Goal: Transaction & Acquisition: Purchase product/service

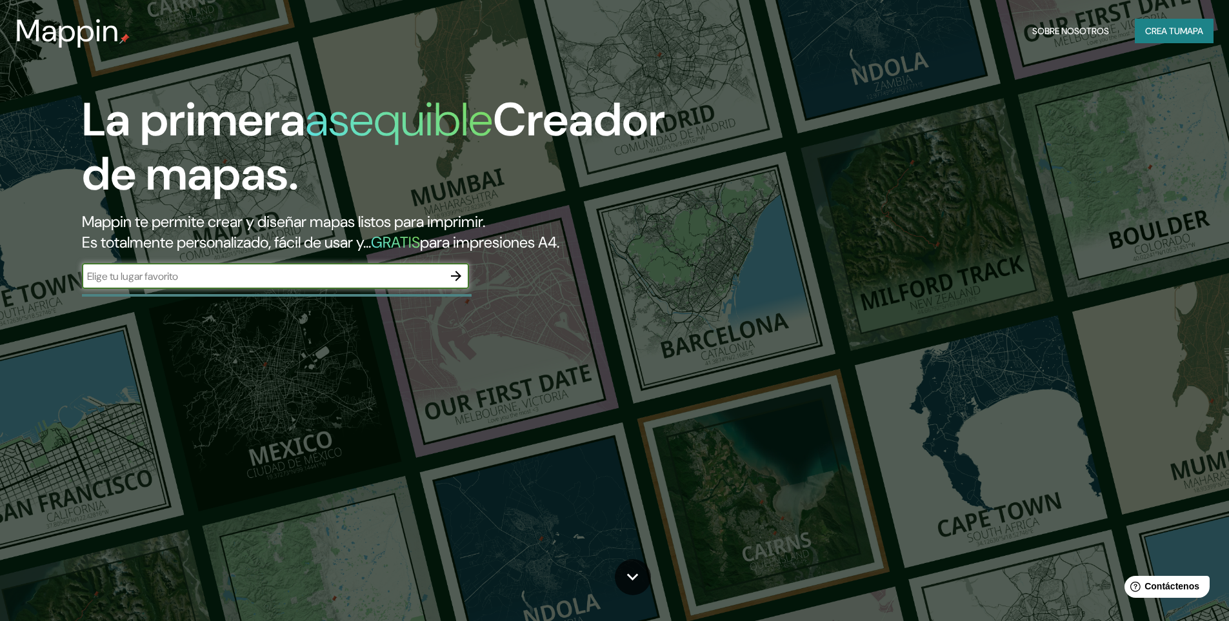
click at [1153, 36] on font "Crea tu" at bounding box center [1162, 31] width 35 height 12
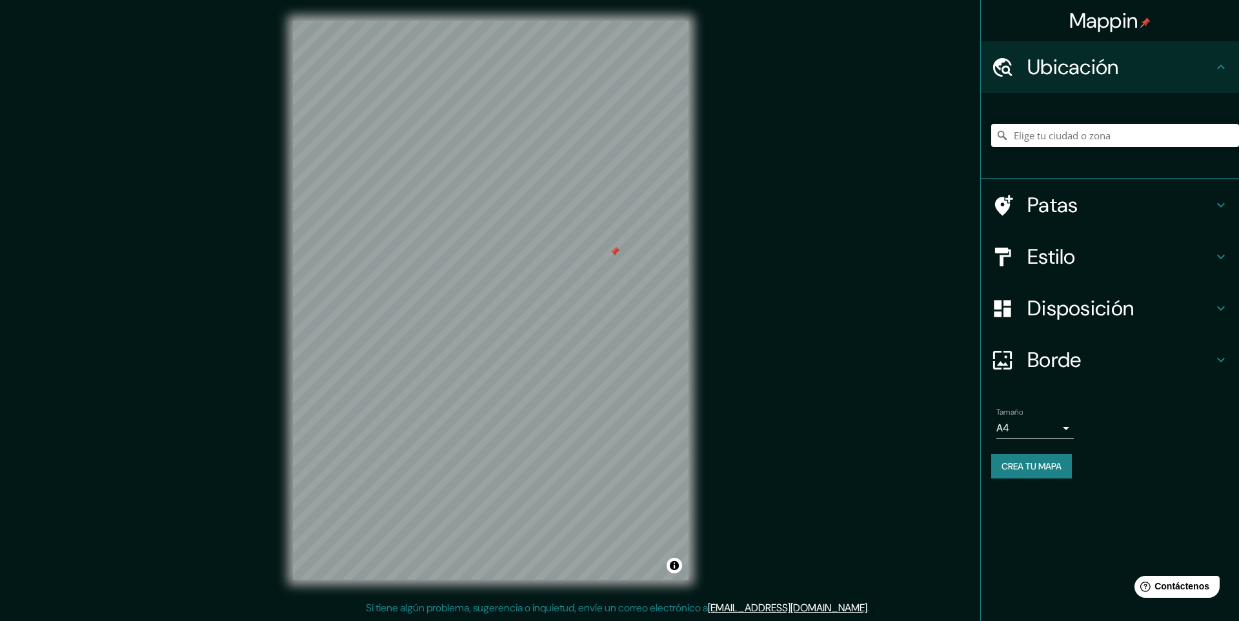
click at [697, 339] on div "© Mapbox © OpenStreetMap Improve this map" at bounding box center [490, 300] width 437 height 601
drag, startPoint x: 525, startPoint y: 277, endPoint x: 727, endPoint y: 281, distance: 202.0
click at [938, 163] on div "Mappin Ubicación Patas Estilo Disposición Borde Elige un borde. Consejo : puede…" at bounding box center [619, 310] width 1239 height 621
drag, startPoint x: 693, startPoint y: 294, endPoint x: 728, endPoint y: 265, distance: 45.4
click at [728, 265] on div "Mappin Ubicación Patas Estilo Disposición Borde Elige un borde. Consejo : puede…" at bounding box center [619, 310] width 1239 height 621
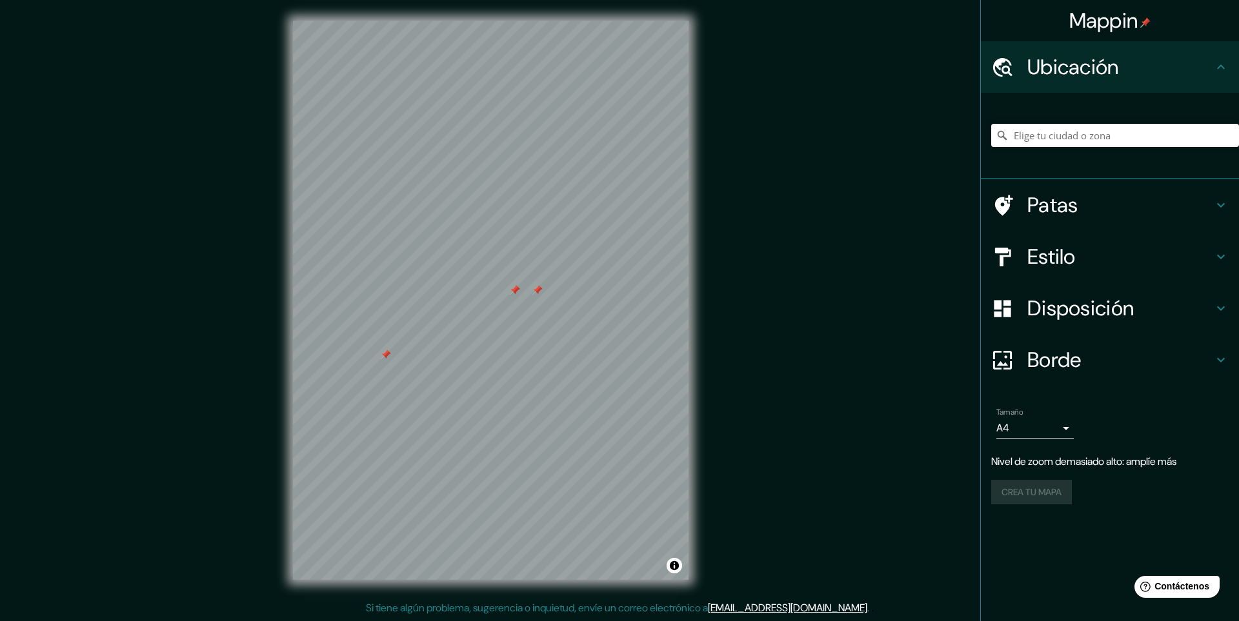
drag, startPoint x: 514, startPoint y: 287, endPoint x: 386, endPoint y: 352, distance: 142.5
click at [386, 355] on div at bounding box center [386, 355] width 10 height 10
click at [395, 350] on div at bounding box center [392, 350] width 10 height 10
click at [639, 228] on div at bounding box center [637, 231] width 10 height 10
click at [639, 230] on div at bounding box center [637, 231] width 10 height 10
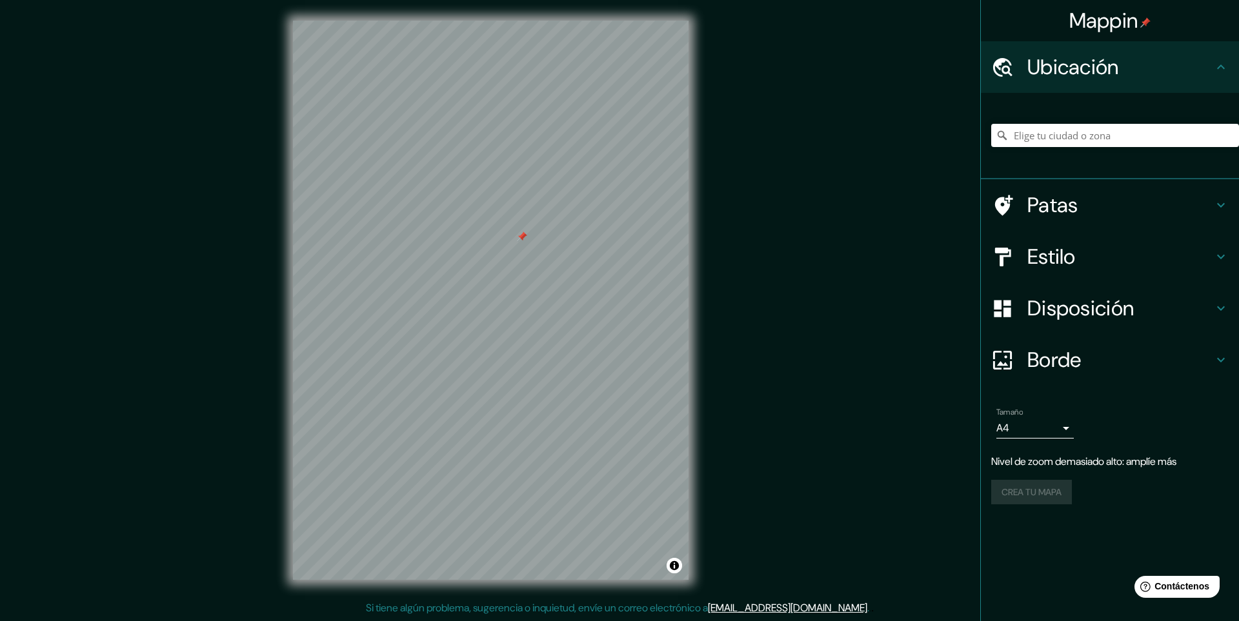
click at [522, 234] on div at bounding box center [522, 237] width 10 height 10
click at [667, 224] on div at bounding box center [668, 224] width 10 height 10
drag, startPoint x: 667, startPoint y: 224, endPoint x: 784, endPoint y: 271, distance: 125.9
click at [784, 271] on div "Mappin Ubicación Patas Estilo Disposición Borde Elige un borde. Consejo : puede…" at bounding box center [619, 310] width 1239 height 621
click at [1038, 265] on font "Estilo" at bounding box center [1051, 256] width 48 height 27
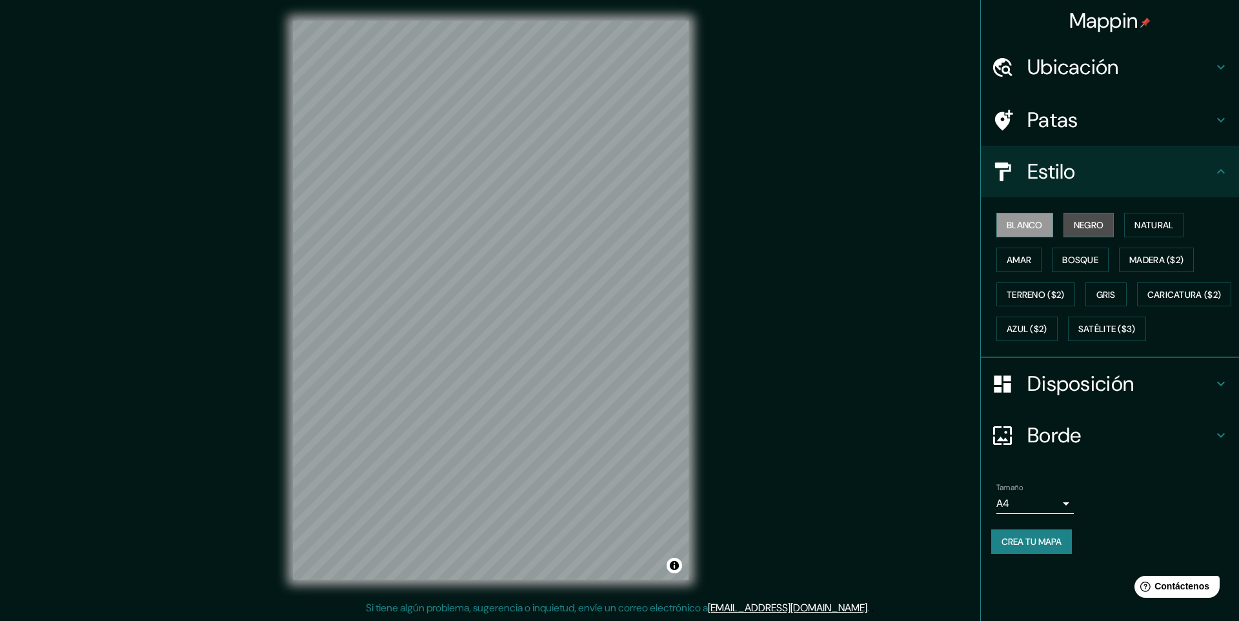
click at [1076, 228] on font "Negro" at bounding box center [1089, 225] width 30 height 12
click at [1137, 226] on button "Natural" at bounding box center [1153, 225] width 59 height 25
click at [1008, 259] on font "Amar" at bounding box center [1019, 260] width 25 height 12
click at [1072, 269] on button "Bosque" at bounding box center [1080, 260] width 57 height 25
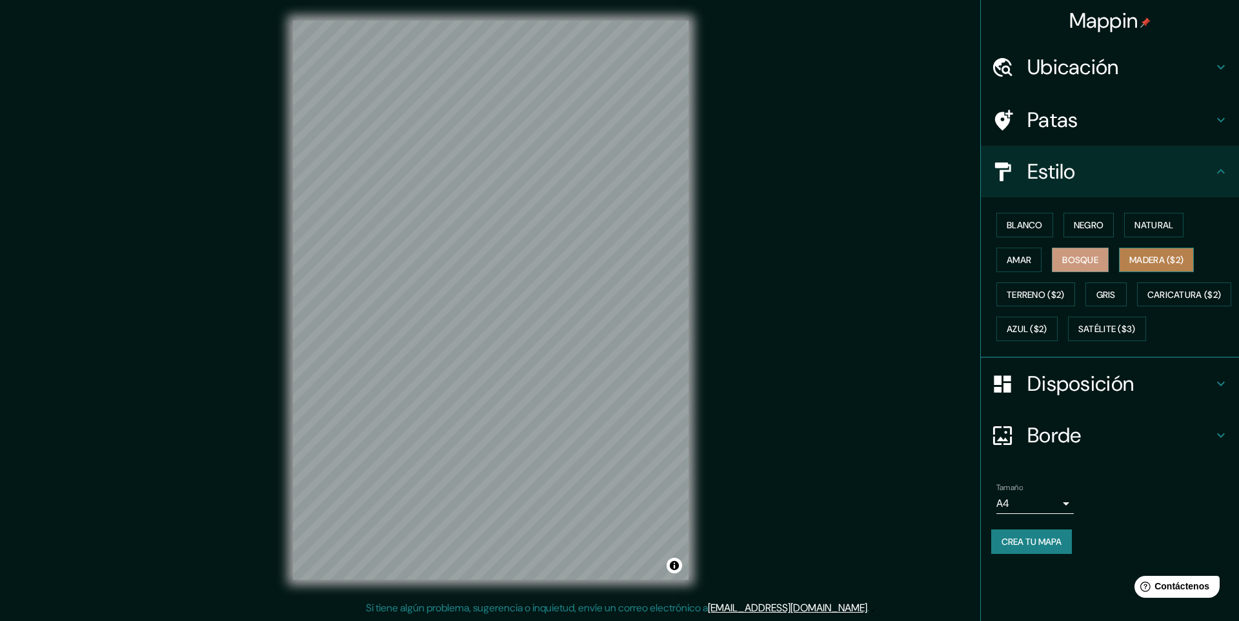
click at [1136, 254] on font "Madera ($2)" at bounding box center [1156, 260] width 54 height 12
click at [1097, 289] on button "Gris" at bounding box center [1105, 295] width 41 height 25
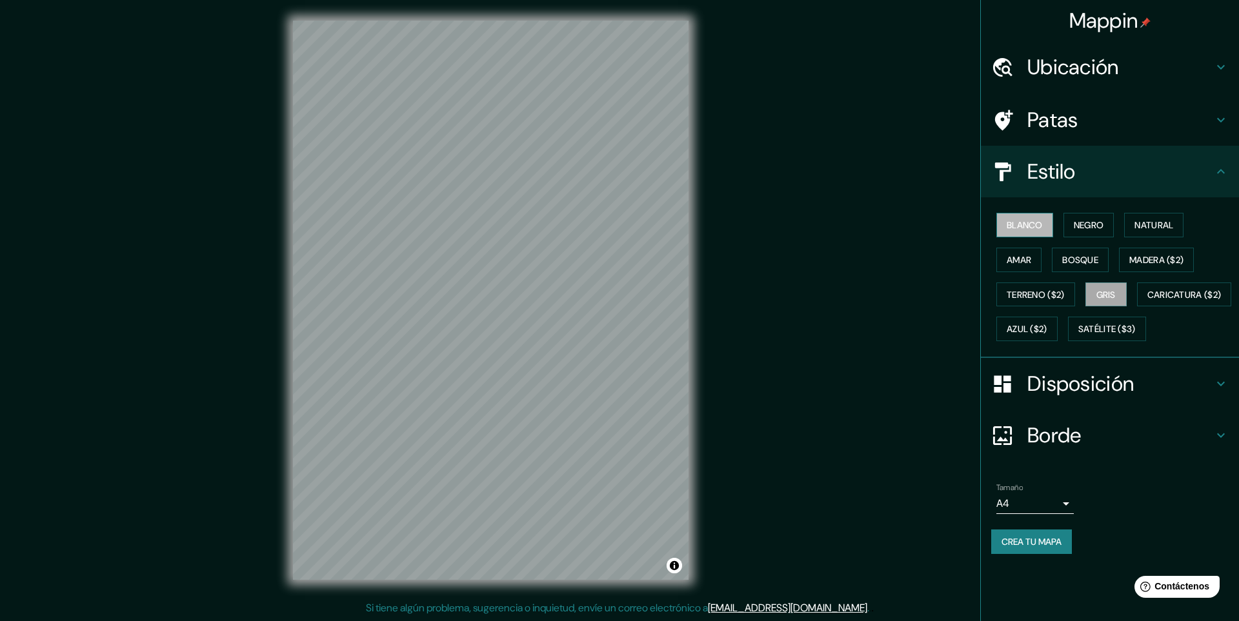
click at [1022, 230] on font "Blanco" at bounding box center [1025, 225] width 36 height 12
click at [1078, 221] on font "Negro" at bounding box center [1089, 225] width 30 height 12
click at [1095, 397] on font "Disposición" at bounding box center [1080, 383] width 106 height 27
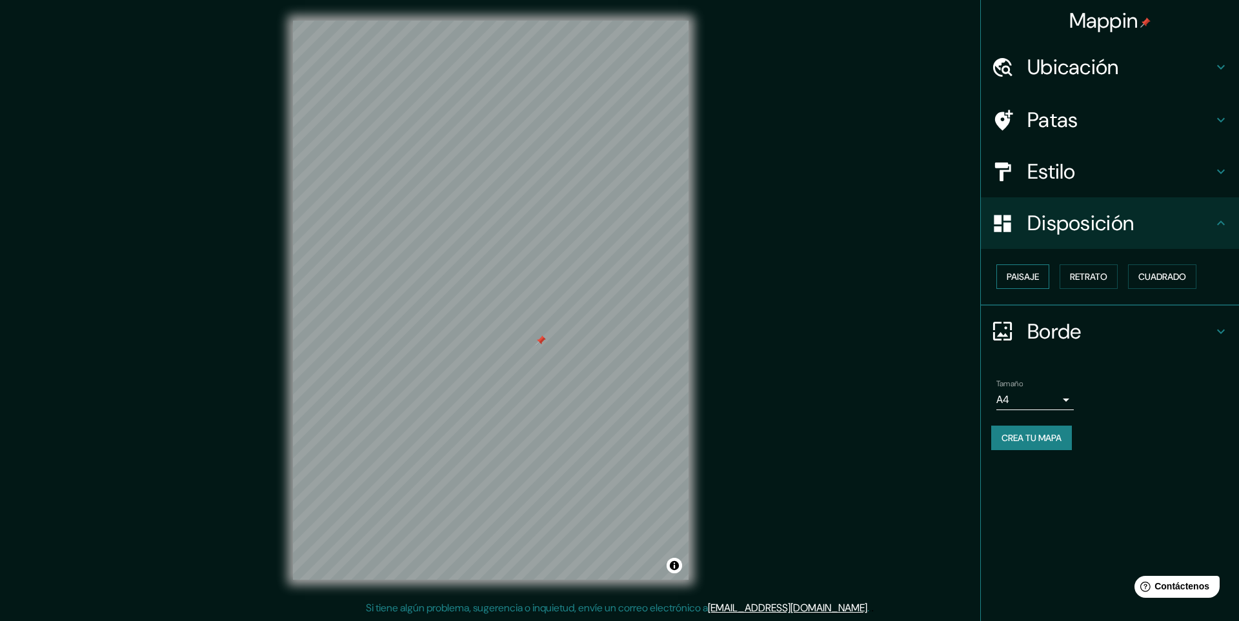
click at [1013, 279] on font "Paisaje" at bounding box center [1023, 277] width 32 height 12
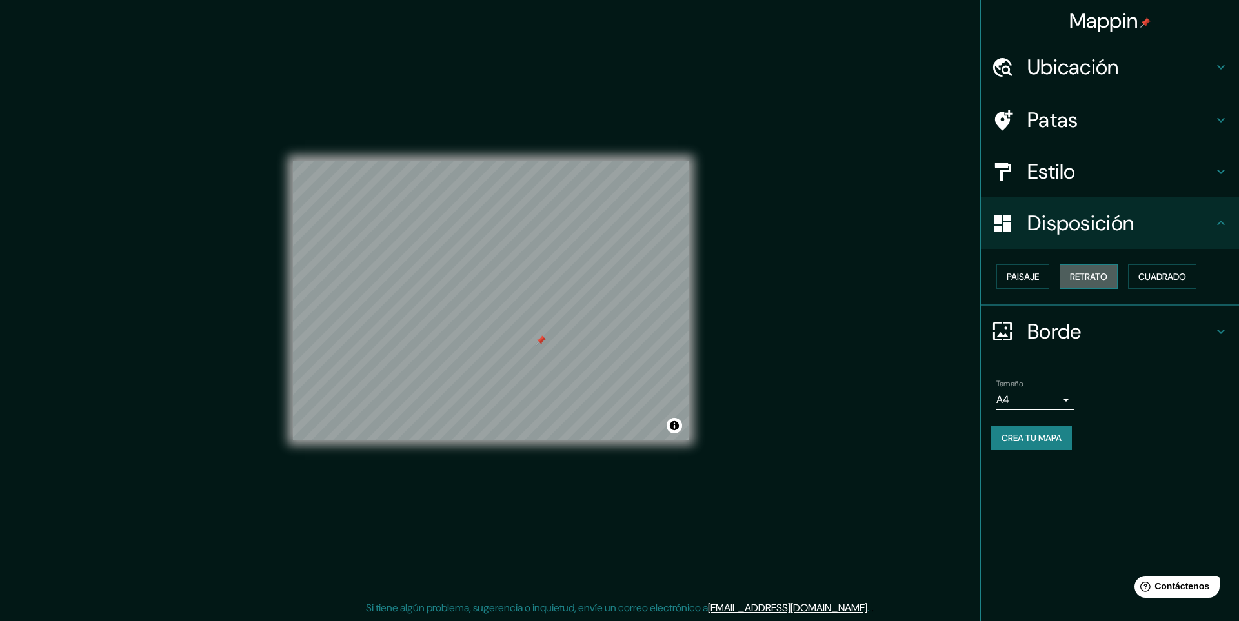
click at [1096, 279] on font "Retrato" at bounding box center [1088, 277] width 37 height 12
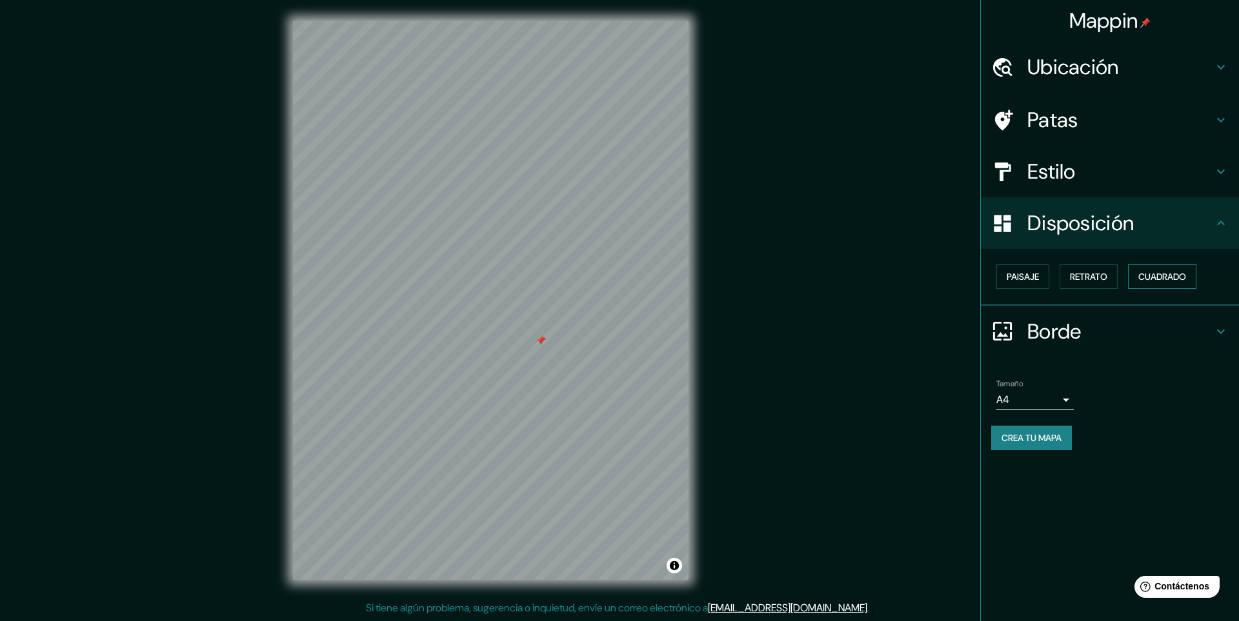
click at [1150, 280] on font "Cuadrado" at bounding box center [1162, 277] width 48 height 12
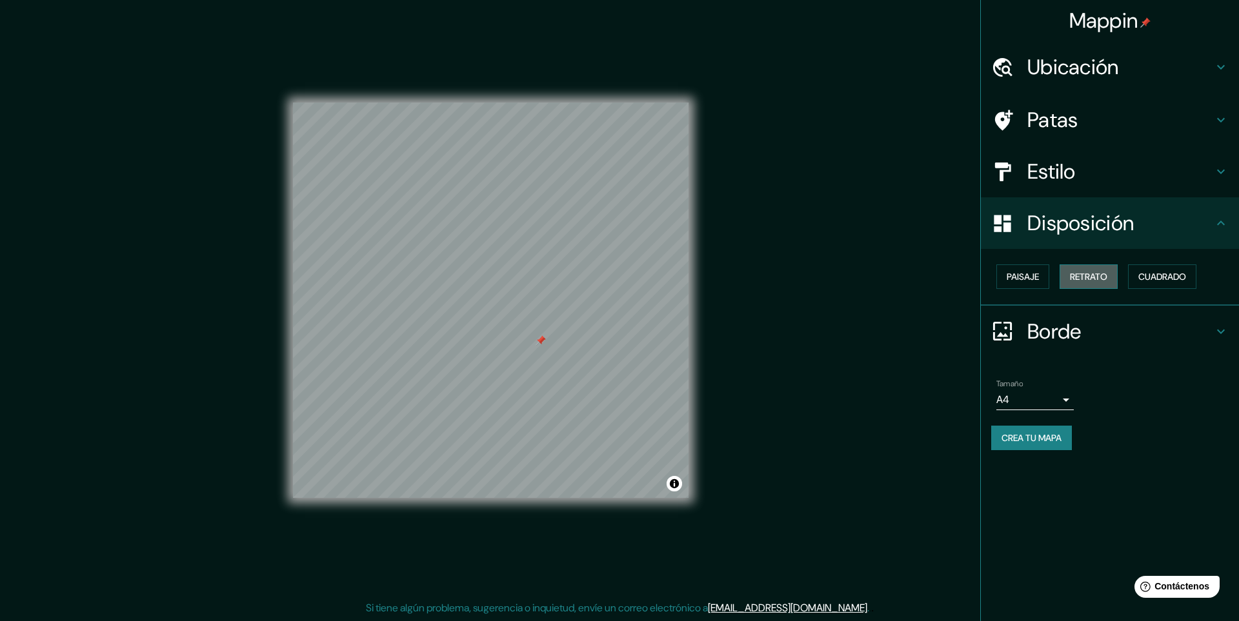
click at [1096, 279] on font "Retrato" at bounding box center [1088, 277] width 37 height 12
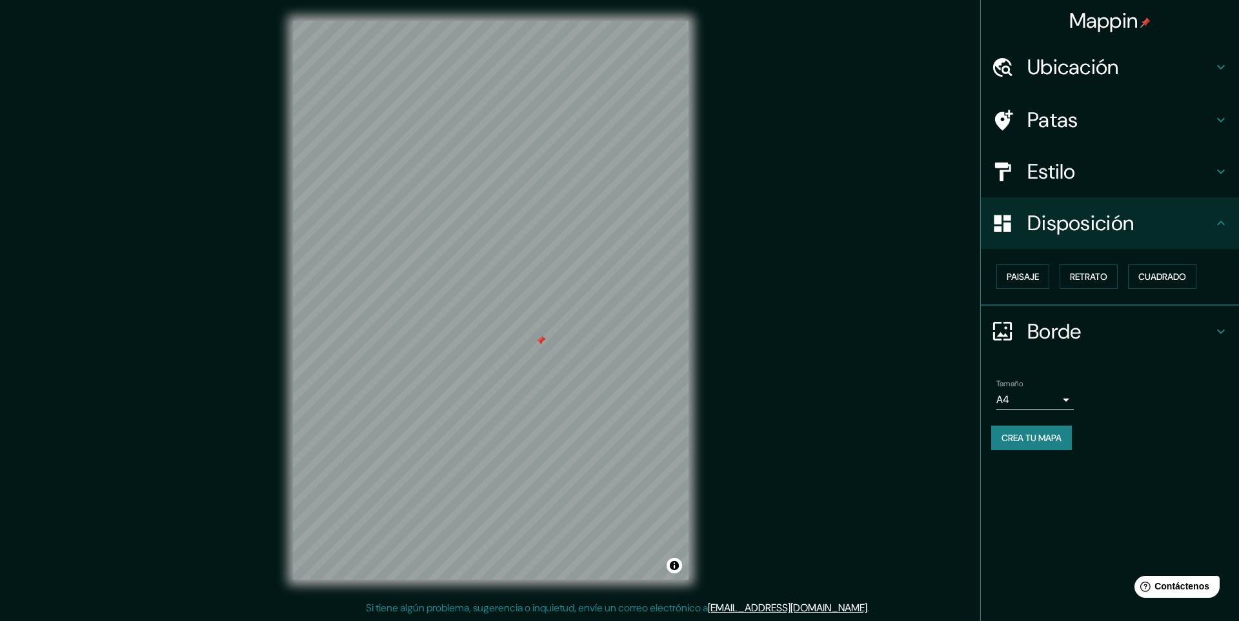
click at [1071, 327] on font "Borde" at bounding box center [1054, 331] width 54 height 27
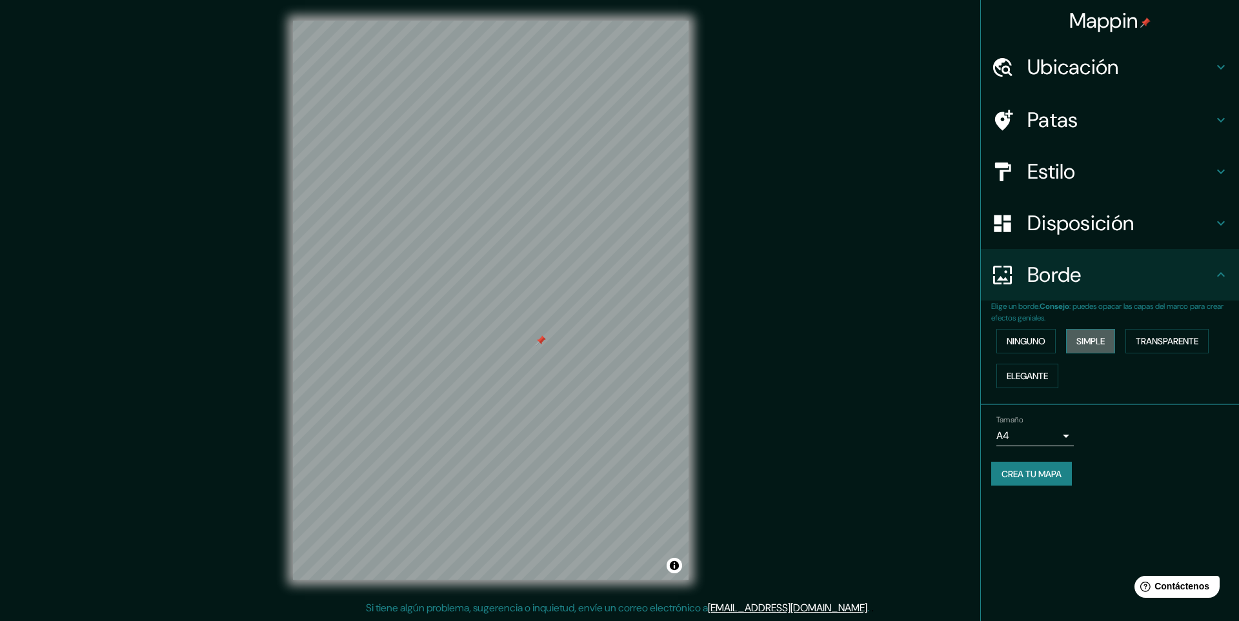
click at [1076, 341] on button "Simple" at bounding box center [1090, 341] width 49 height 25
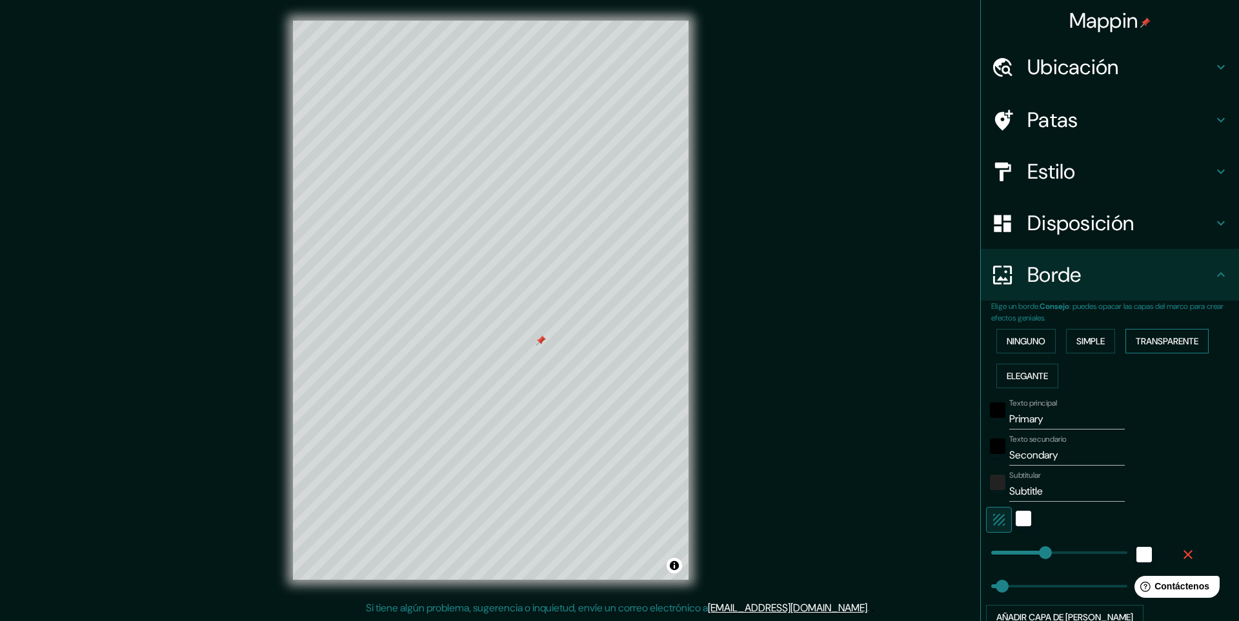
click at [1152, 340] on font "Transparente" at bounding box center [1167, 342] width 63 height 12
click at [1019, 377] on font "Elegante" at bounding box center [1027, 376] width 41 height 12
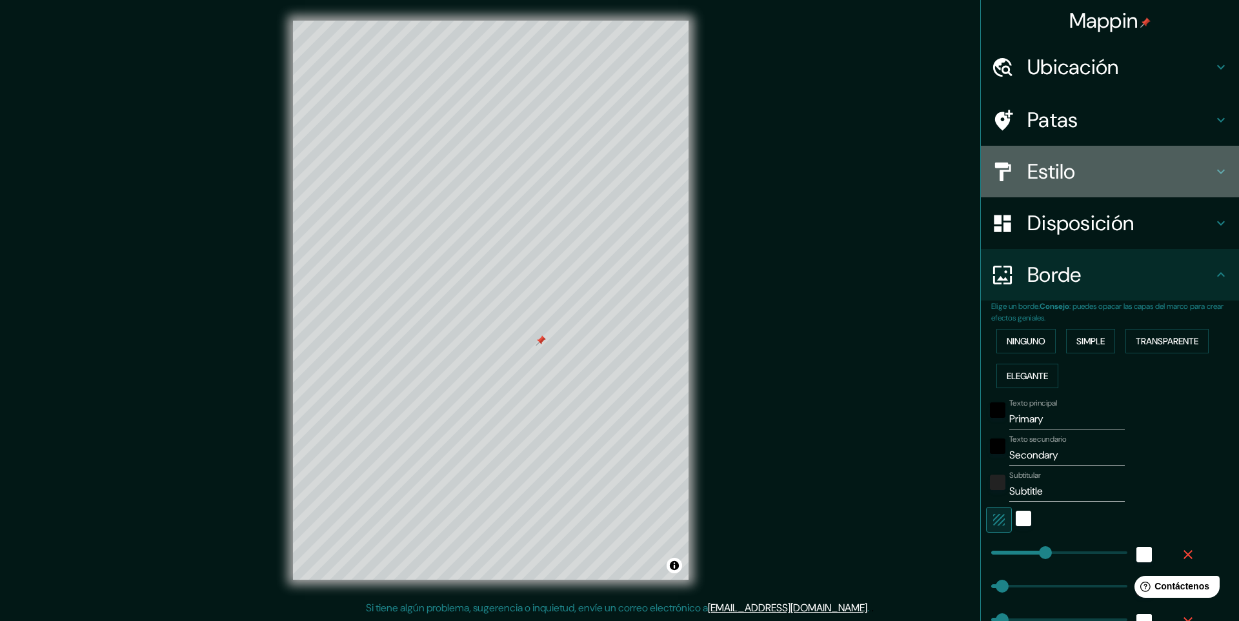
click at [1027, 166] on font "Estilo" at bounding box center [1051, 171] width 48 height 27
type input "245"
type input "49"
type input "25"
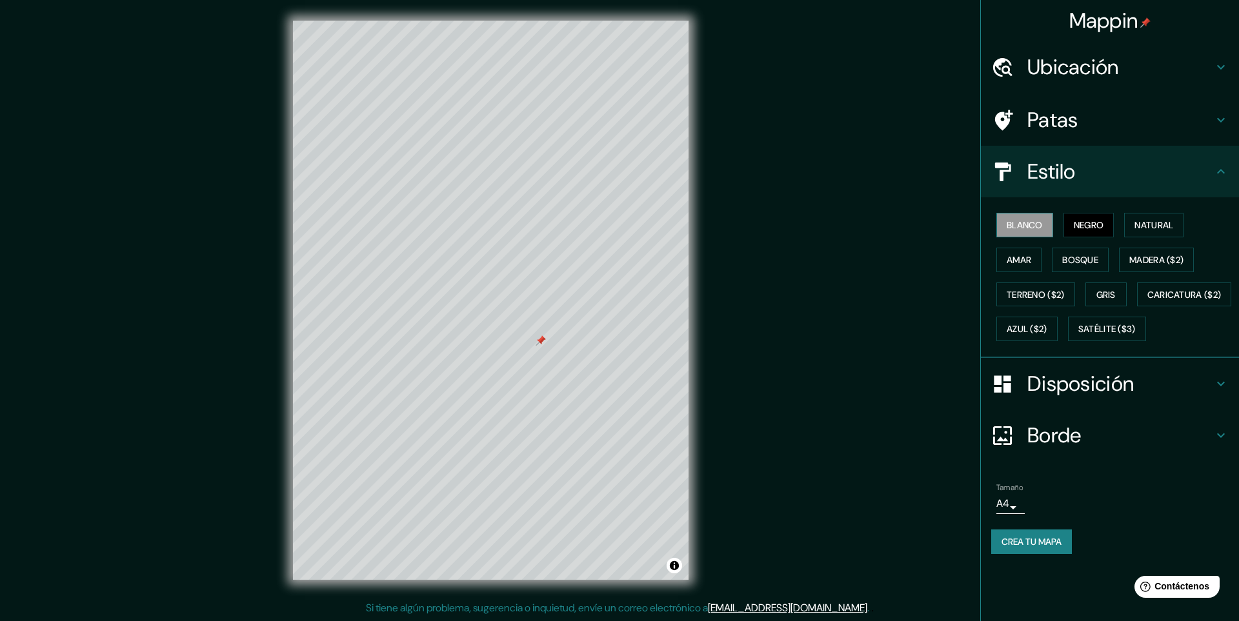
click at [1014, 230] on font "Blanco" at bounding box center [1025, 225] width 36 height 12
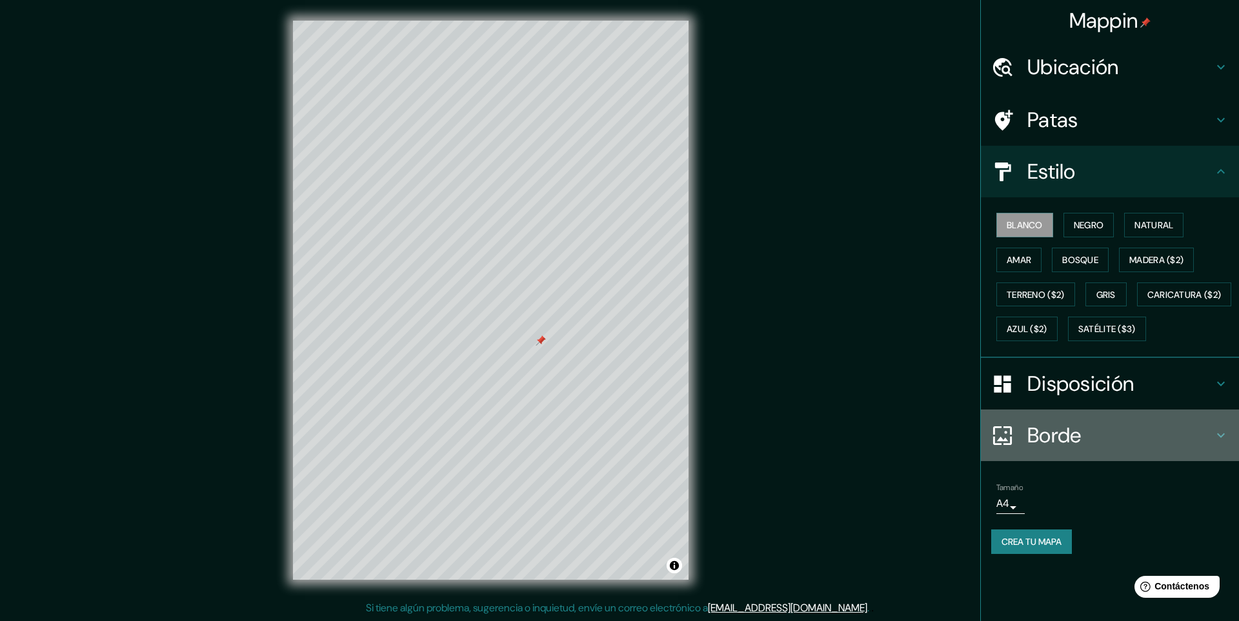
click at [1047, 449] on font "Borde" at bounding box center [1054, 435] width 54 height 27
type input "245"
type input "49"
type input "25"
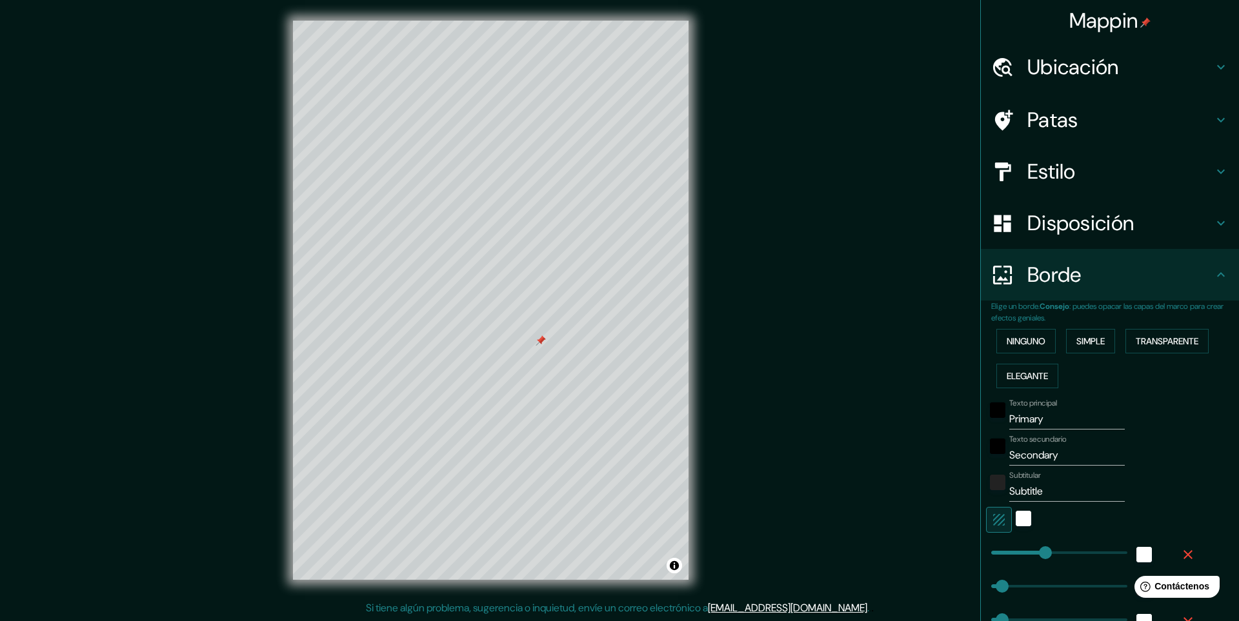
type input "245"
click at [1076, 338] on font "Simple" at bounding box center [1090, 342] width 28 height 12
click at [1172, 337] on font "Transparente" at bounding box center [1167, 342] width 63 height 12
click at [543, 337] on div at bounding box center [543, 336] width 10 height 10
type input "140"
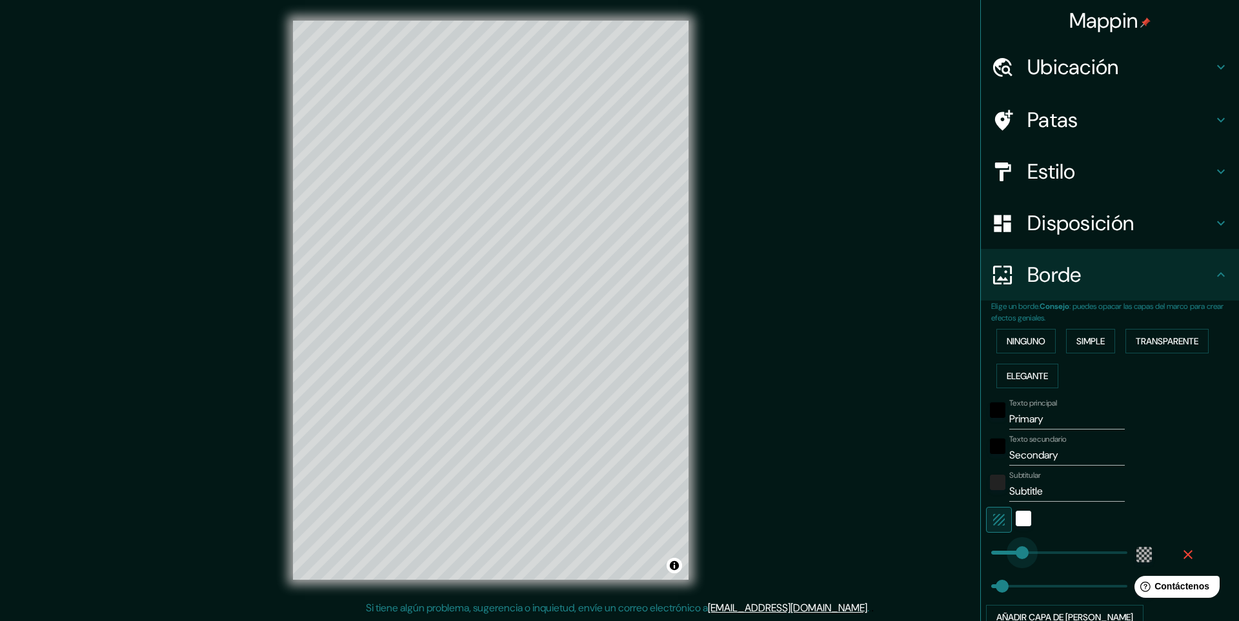
drag, startPoint x: 1044, startPoint y: 554, endPoint x: 1012, endPoint y: 557, distance: 31.7
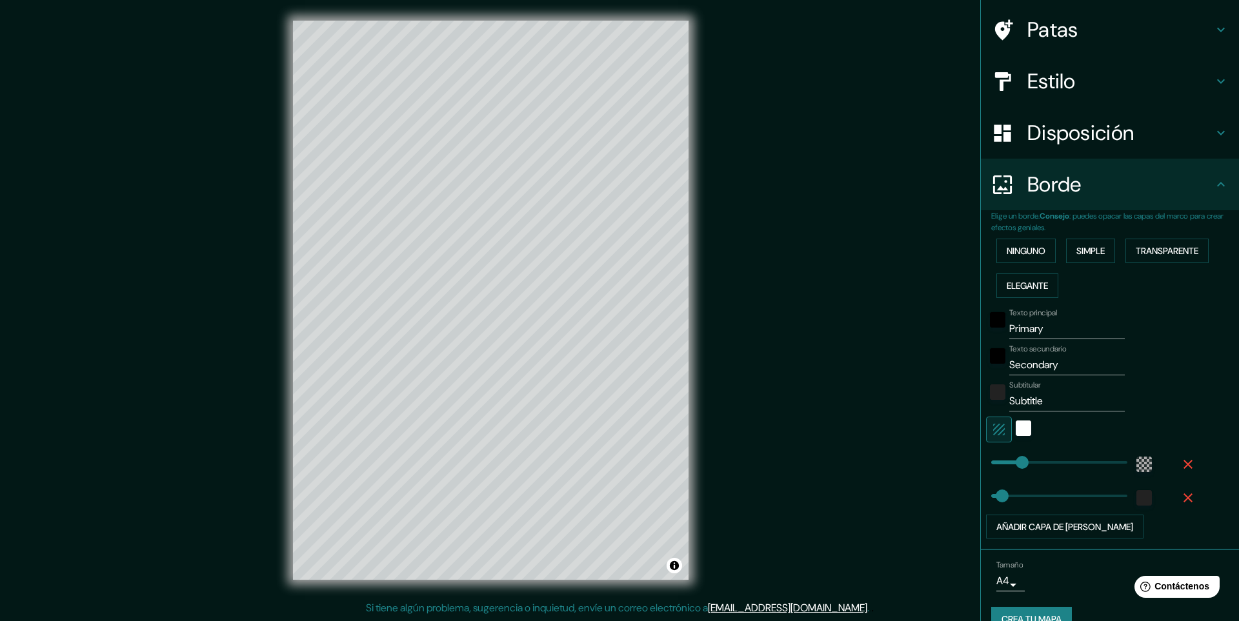
scroll to position [116, 0]
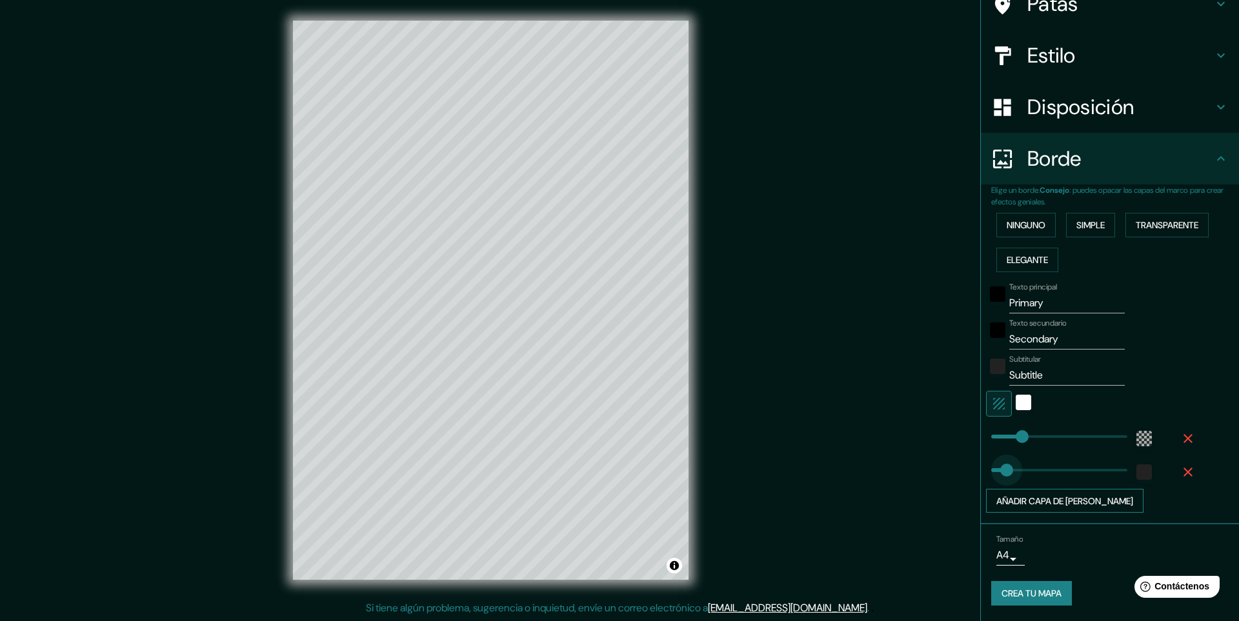
type input "384"
drag, startPoint x: 986, startPoint y: 473, endPoint x: 1067, endPoint y: 491, distance: 82.7
type input "49"
drag, startPoint x: 1052, startPoint y: 472, endPoint x: 992, endPoint y: 479, distance: 59.8
click at [1054, 306] on input "Primary" at bounding box center [1066, 303] width 115 height 21
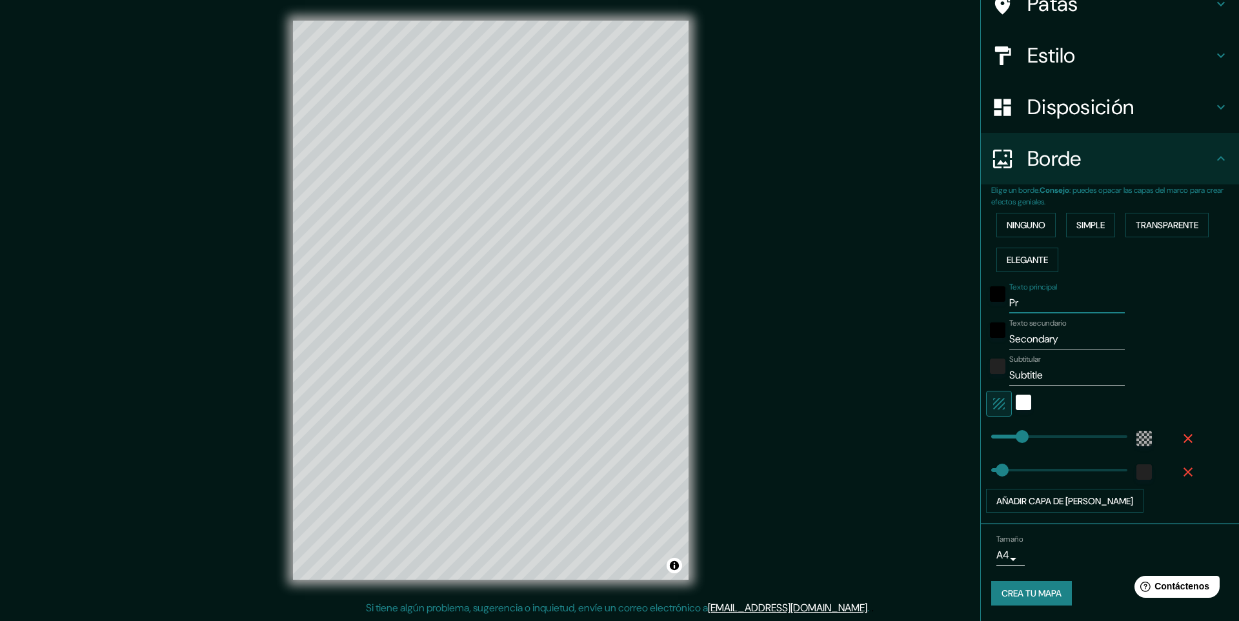
type input "P"
type input "m"
type input "zona centro"
click at [1060, 339] on input "Secondary" at bounding box center [1066, 339] width 115 height 21
type input "S"
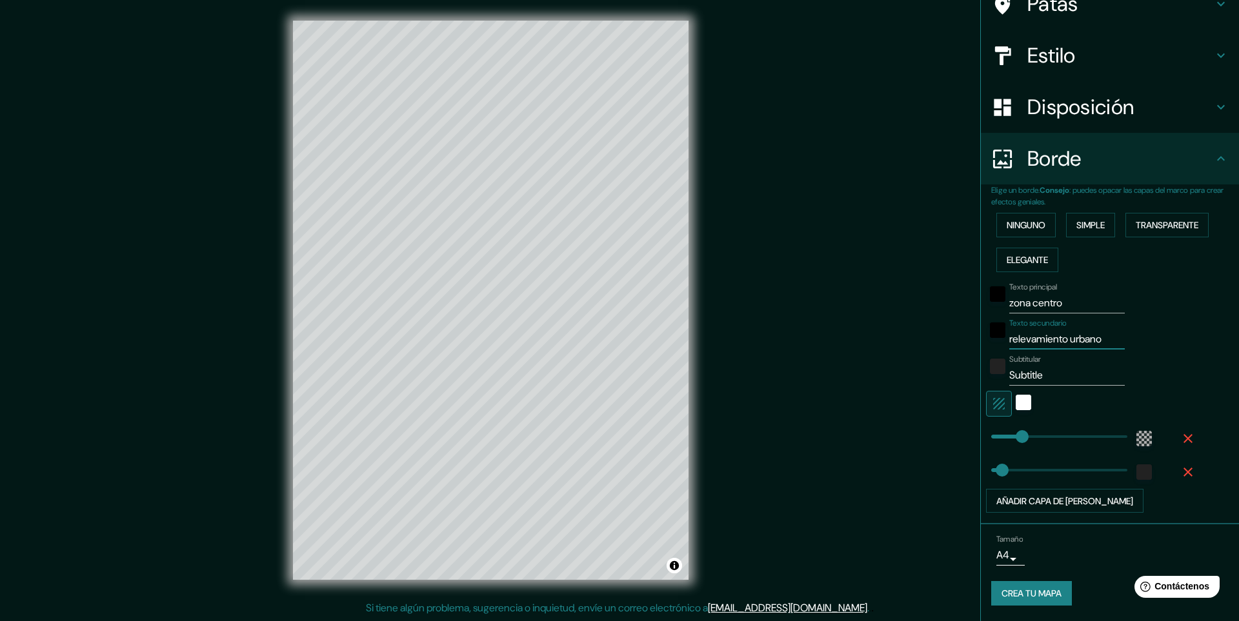
type input "relevamiento urbano"
click at [1052, 380] on input "Subtitle" at bounding box center [1066, 375] width 115 height 21
type input "S"
type input "proyecto VI"
click at [1016, 403] on div "blanco" at bounding box center [1023, 402] width 15 height 15
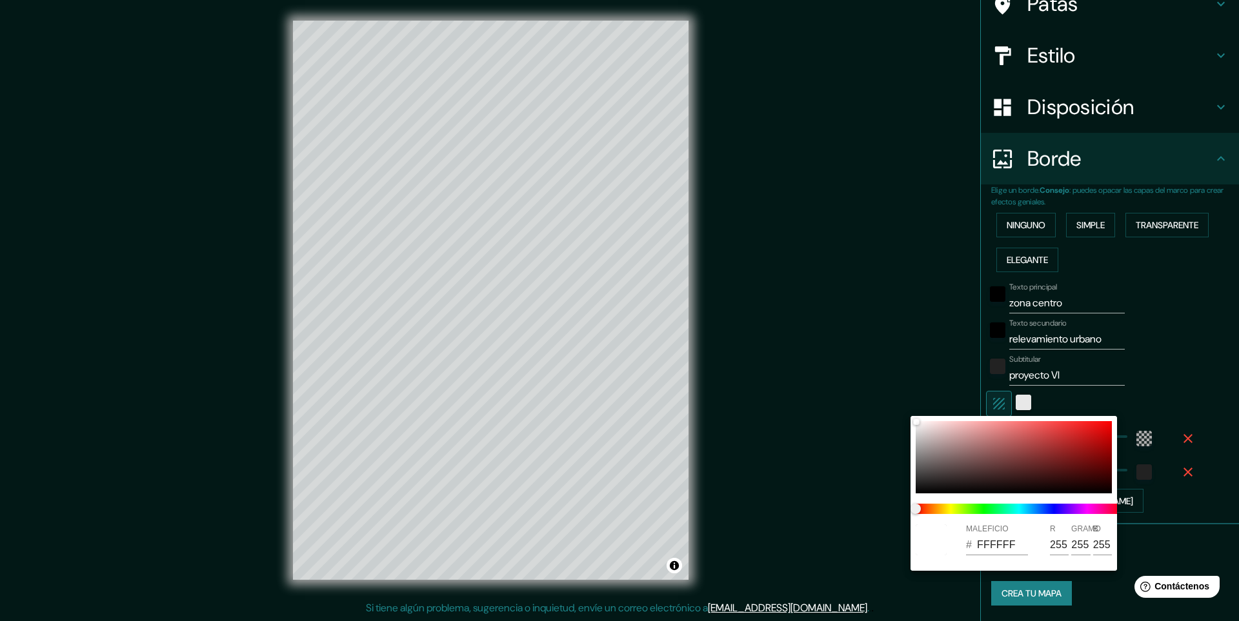
click at [1008, 403] on div at bounding box center [619, 310] width 1239 height 621
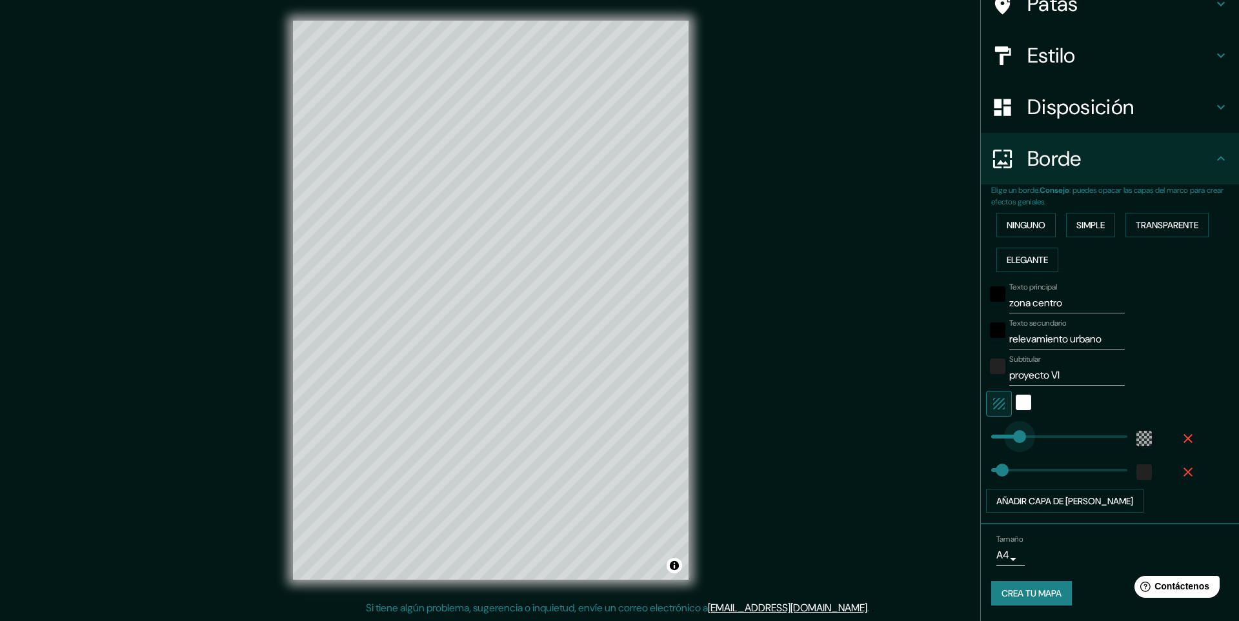
type input "119"
click at [1002, 558] on body "Mappin Ubicación Patas Estilo Disposición Borde Elige un borde. Consejo : puede…" at bounding box center [619, 310] width 1239 height 621
click at [996, 575] on li "A3" at bounding box center [998, 572] width 63 height 24
click at [1004, 559] on body "Mappin Ubicación Patas Estilo Disposición Borde Elige un borde. Consejo : puede…" at bounding box center [619, 310] width 1239 height 621
click at [996, 550] on li "A4" at bounding box center [998, 548] width 63 height 24
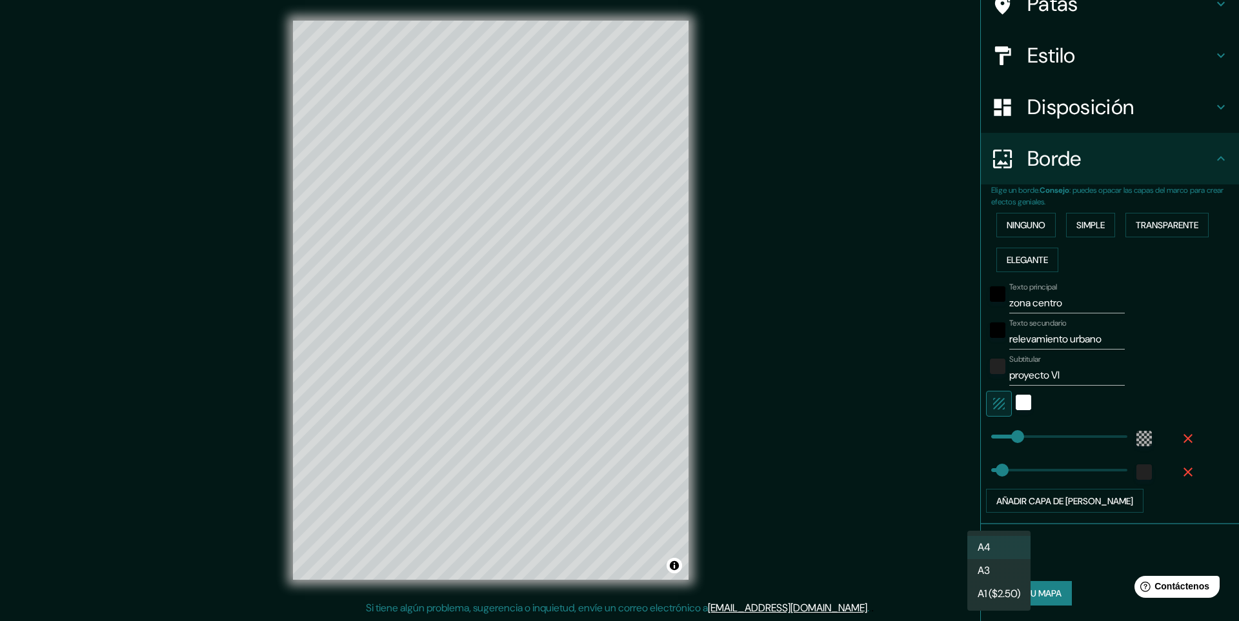
click at [1008, 559] on body "Mappin Ubicación Patas Estilo Disposición Borde Elige un borde. Consejo : puede…" at bounding box center [619, 310] width 1239 height 621
click at [1000, 568] on li "A3" at bounding box center [998, 572] width 63 height 24
type input "a4"
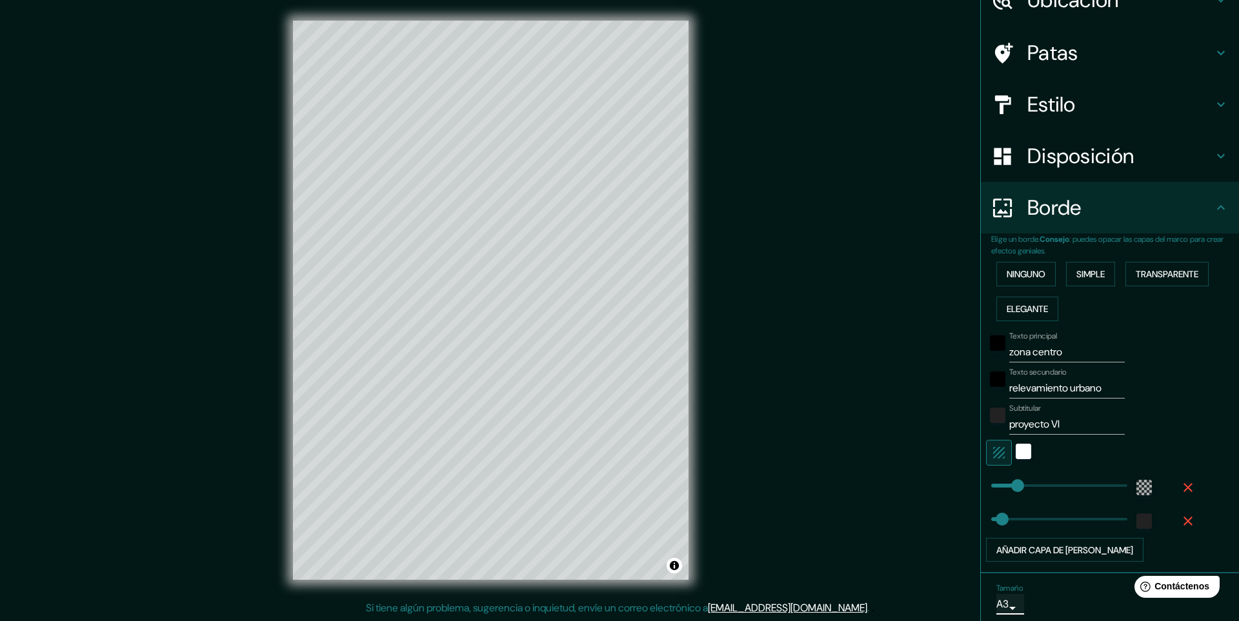
scroll to position [0, 0]
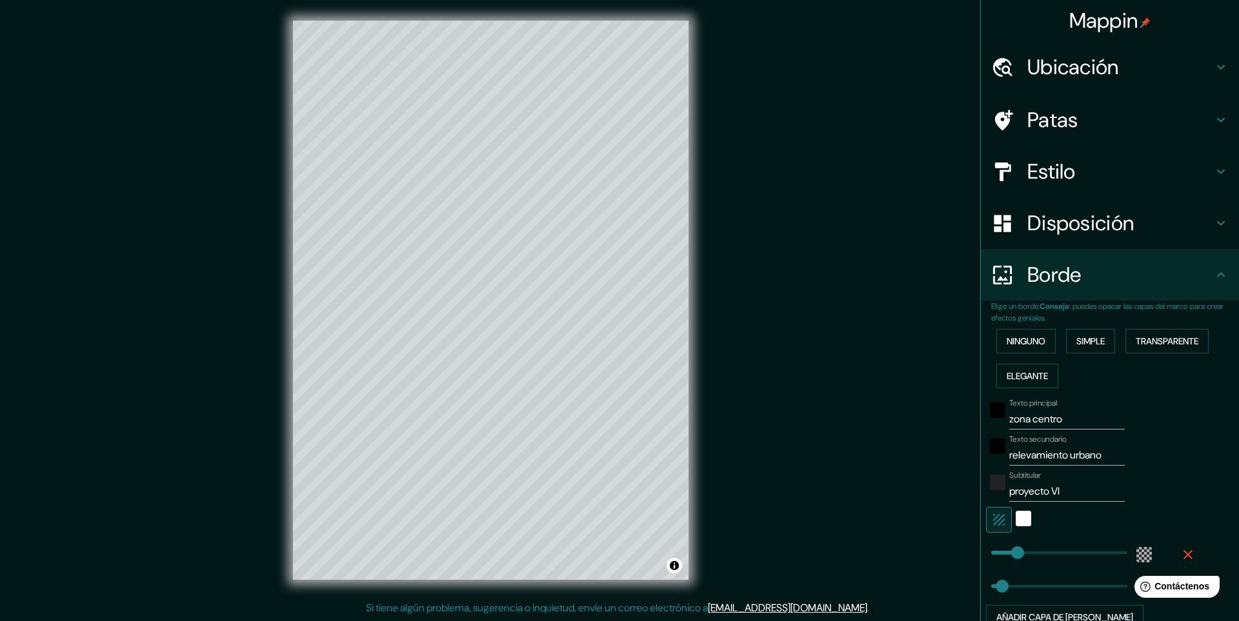
click at [1065, 221] on font "Disposición" at bounding box center [1080, 223] width 106 height 27
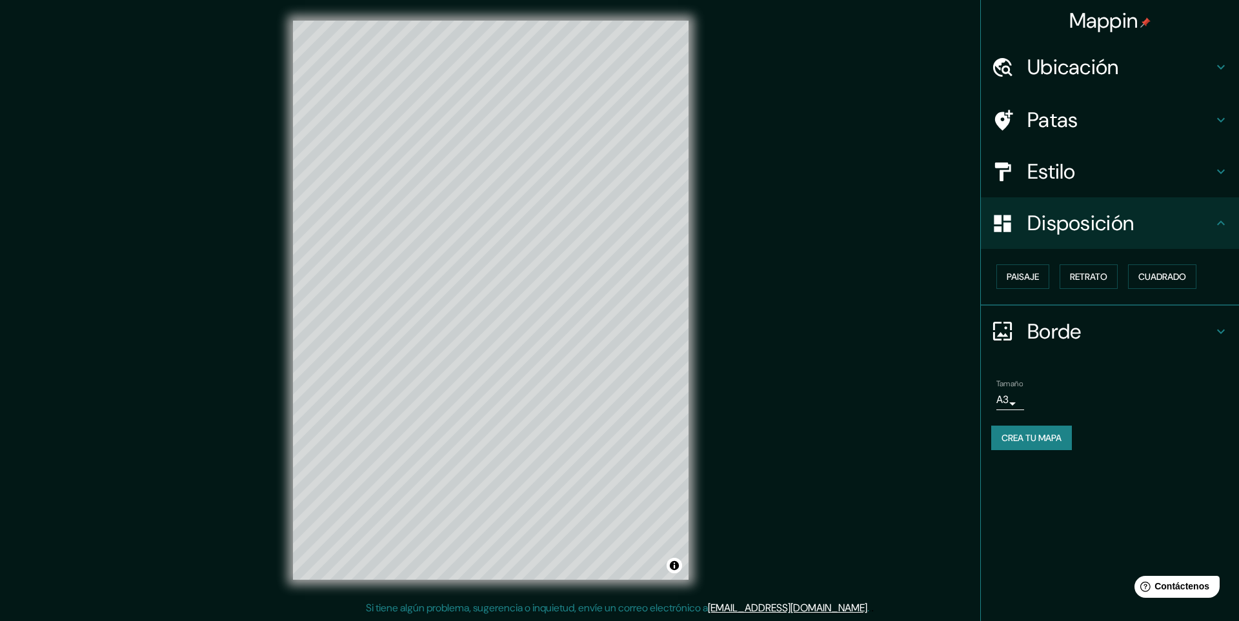
click at [1041, 181] on font "Estilo" at bounding box center [1051, 171] width 48 height 27
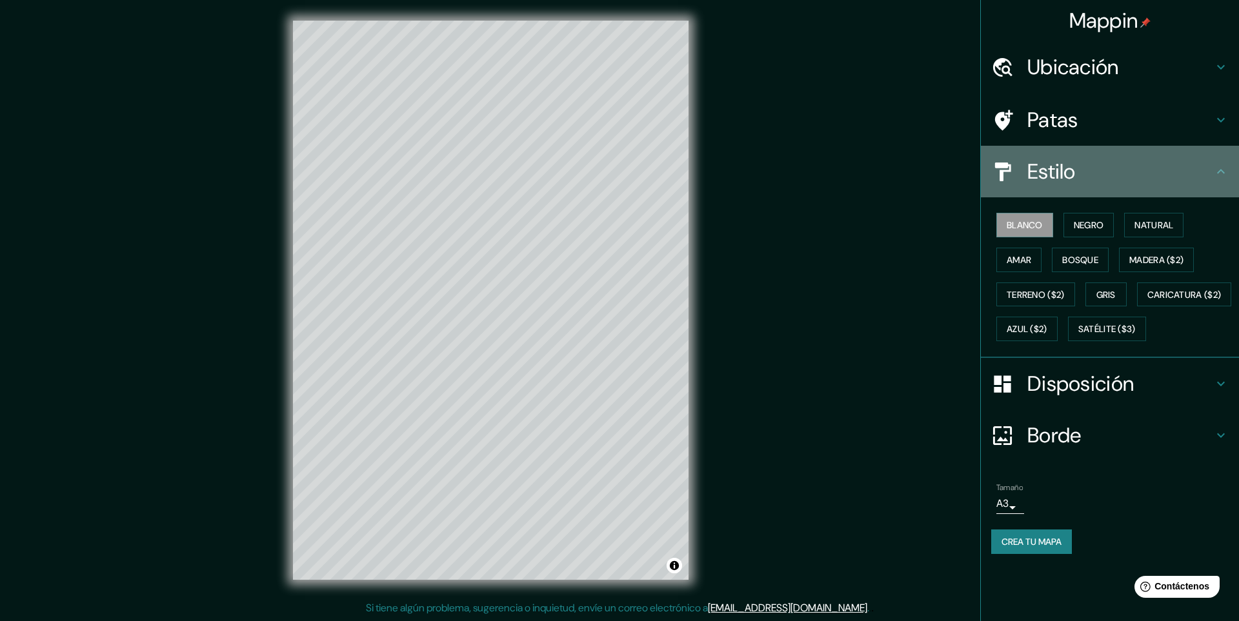
click at [1041, 181] on font "Estilo" at bounding box center [1051, 171] width 48 height 27
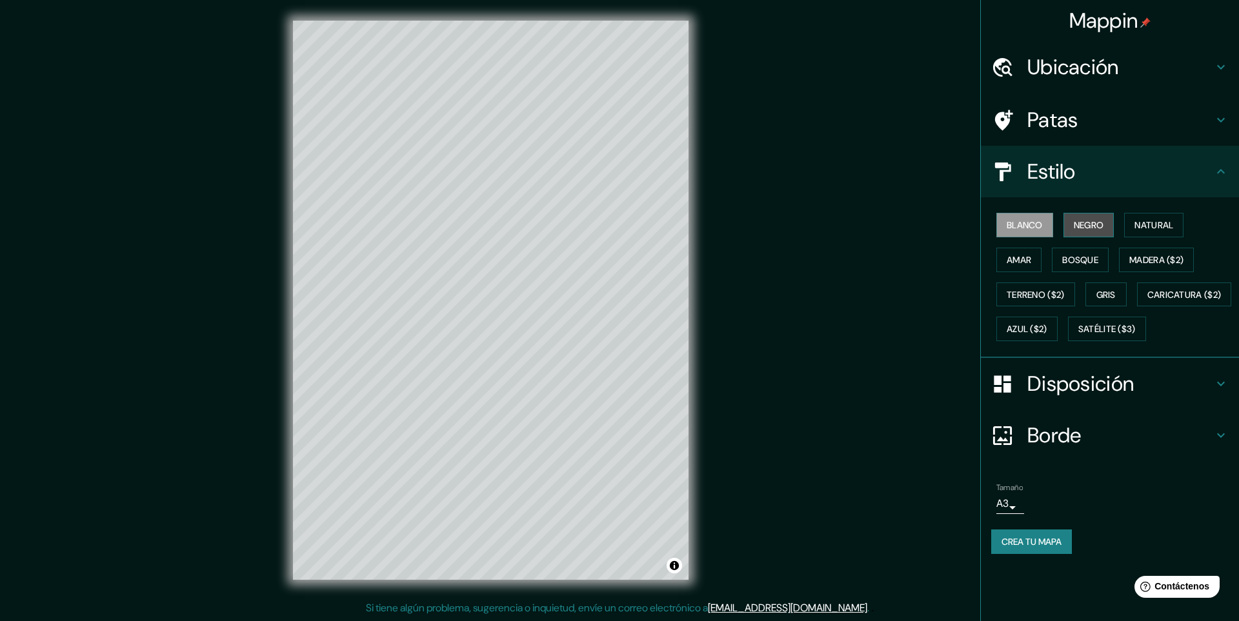
click at [1087, 222] on font "Negro" at bounding box center [1089, 225] width 30 height 12
click at [1047, 554] on button "Crea tu mapa" at bounding box center [1031, 542] width 81 height 25
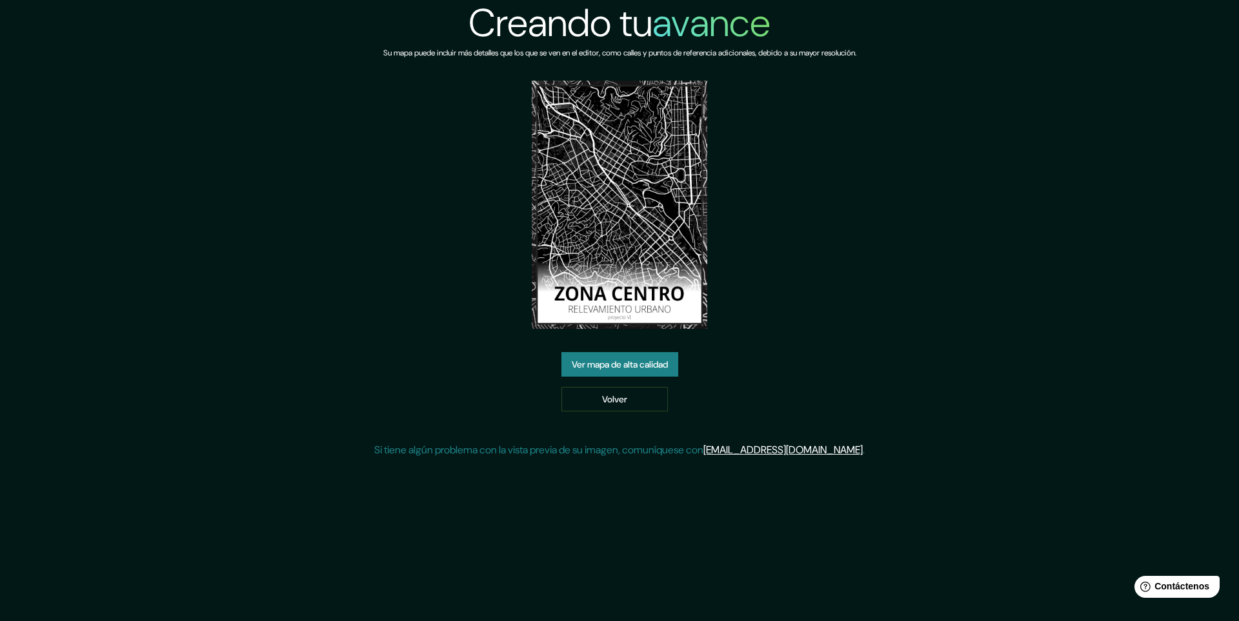
click at [645, 368] on font "Ver mapa de alta calidad" at bounding box center [620, 365] width 96 height 12
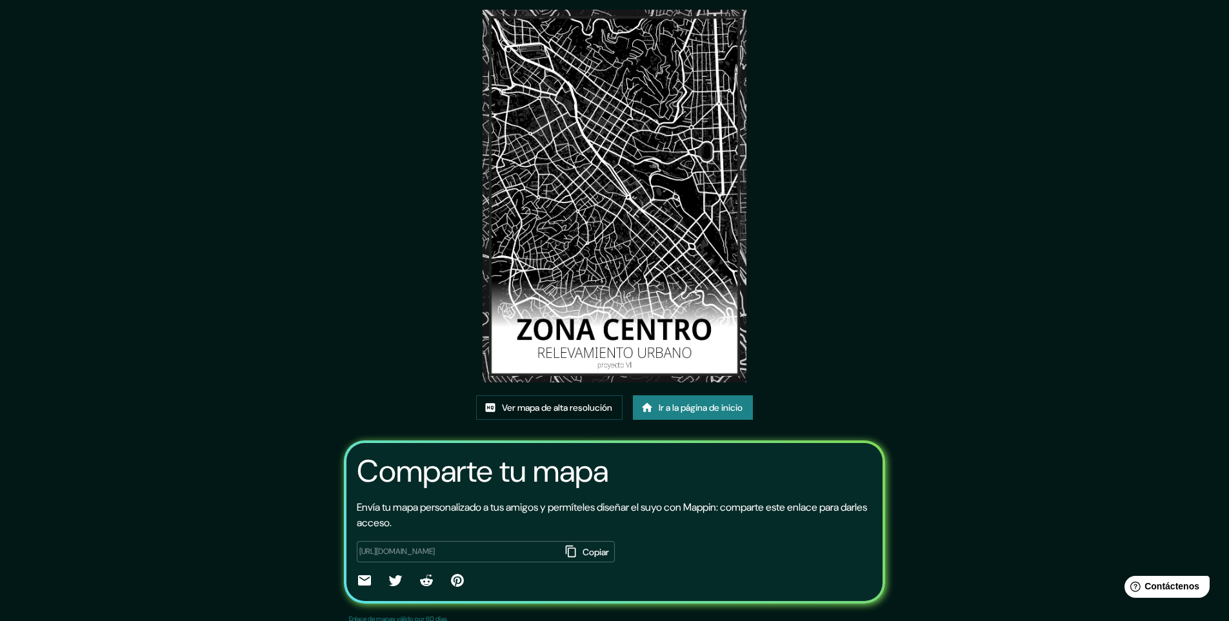
scroll to position [75, 0]
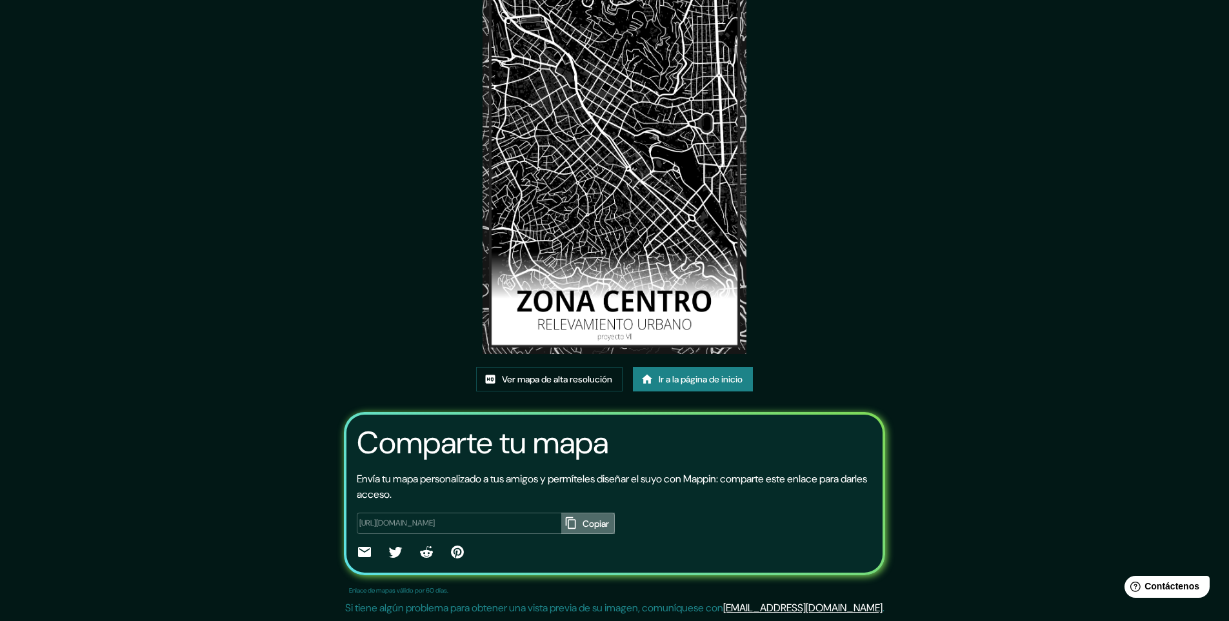
click at [583, 523] on font "Copiar" at bounding box center [596, 524] width 26 height 12
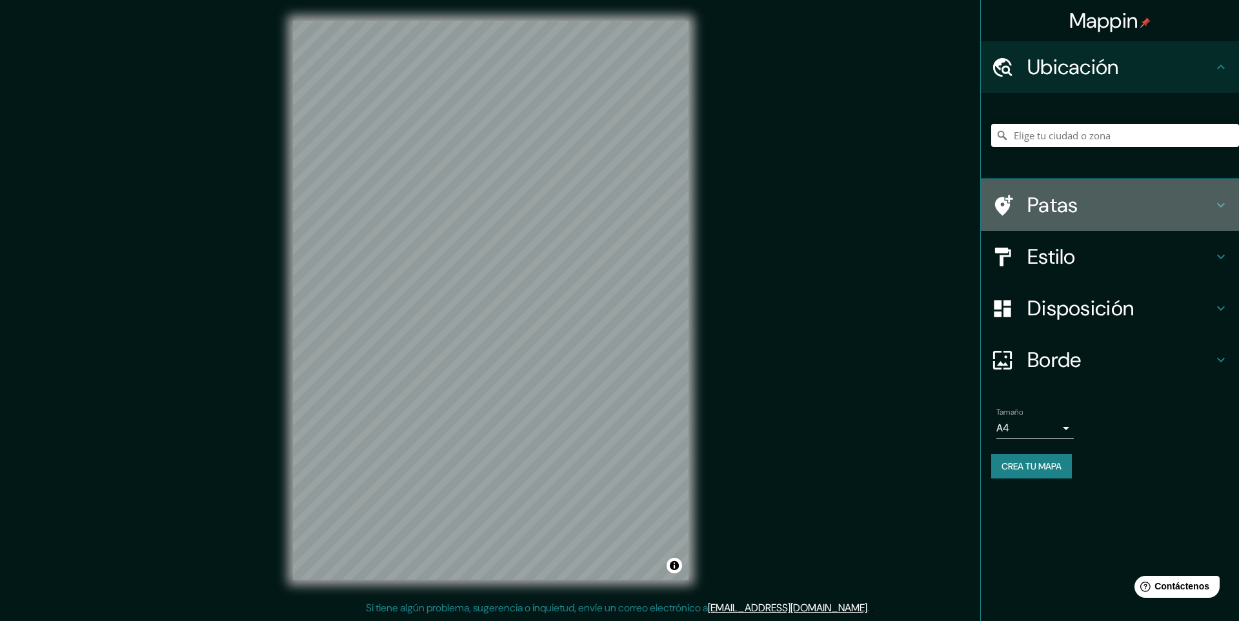
click at [1034, 203] on font "Patas" at bounding box center [1052, 205] width 51 height 27
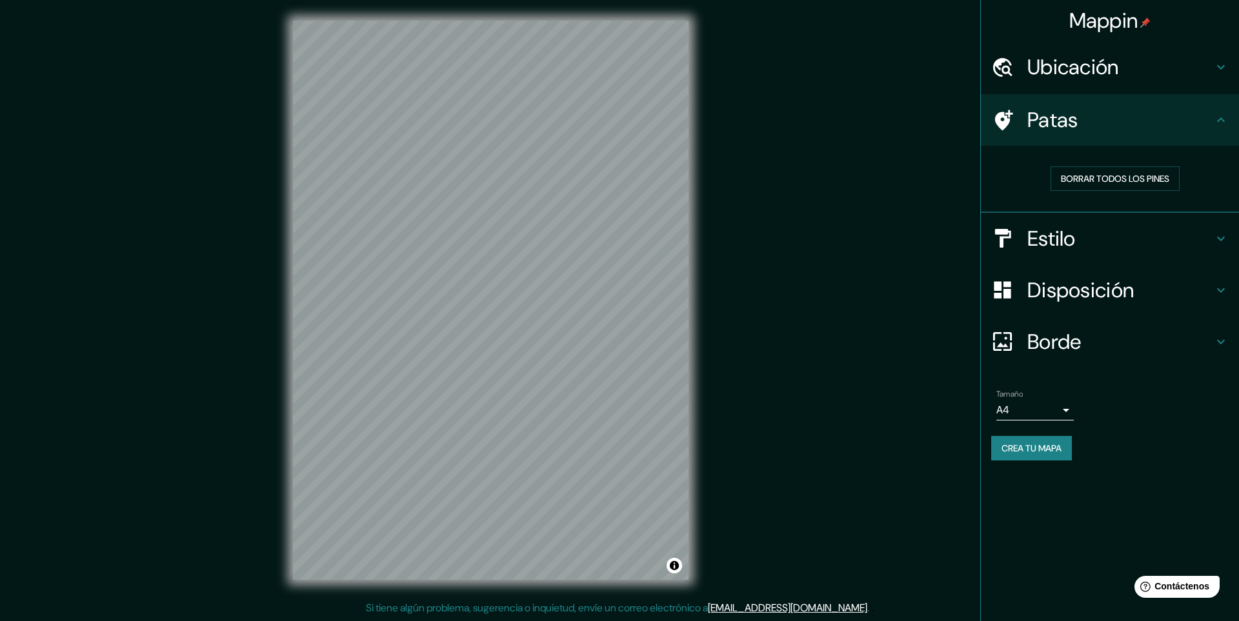
click at [1059, 229] on font "Estilo" at bounding box center [1051, 238] width 48 height 27
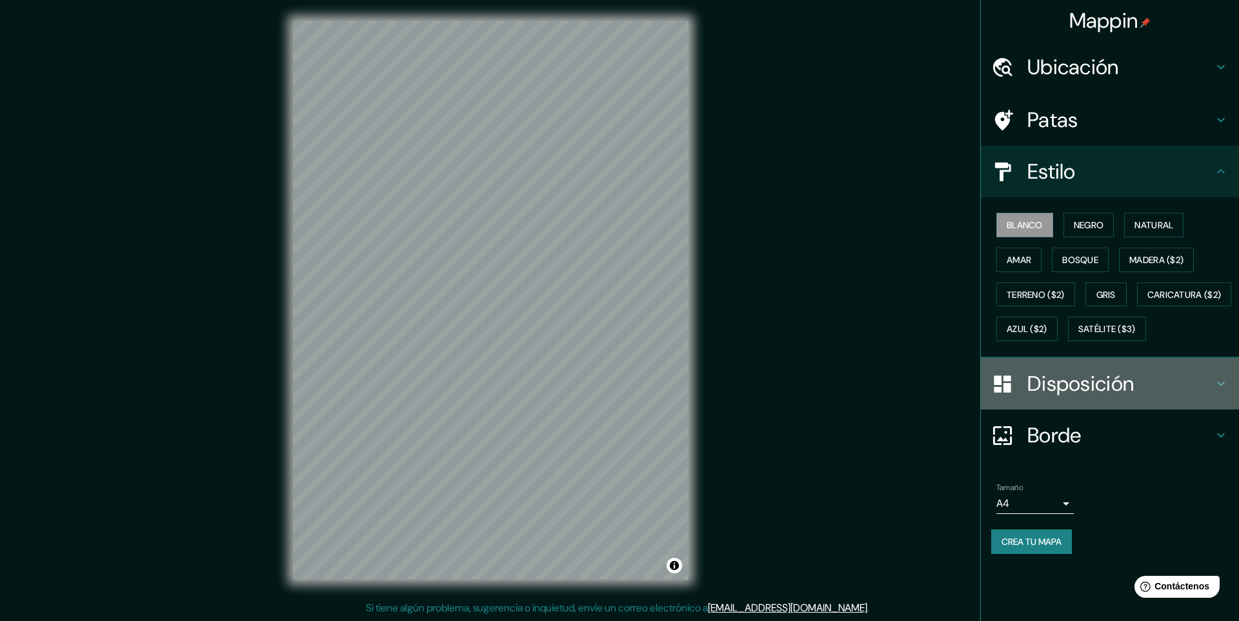
click at [1026, 396] on div at bounding box center [1009, 384] width 36 height 23
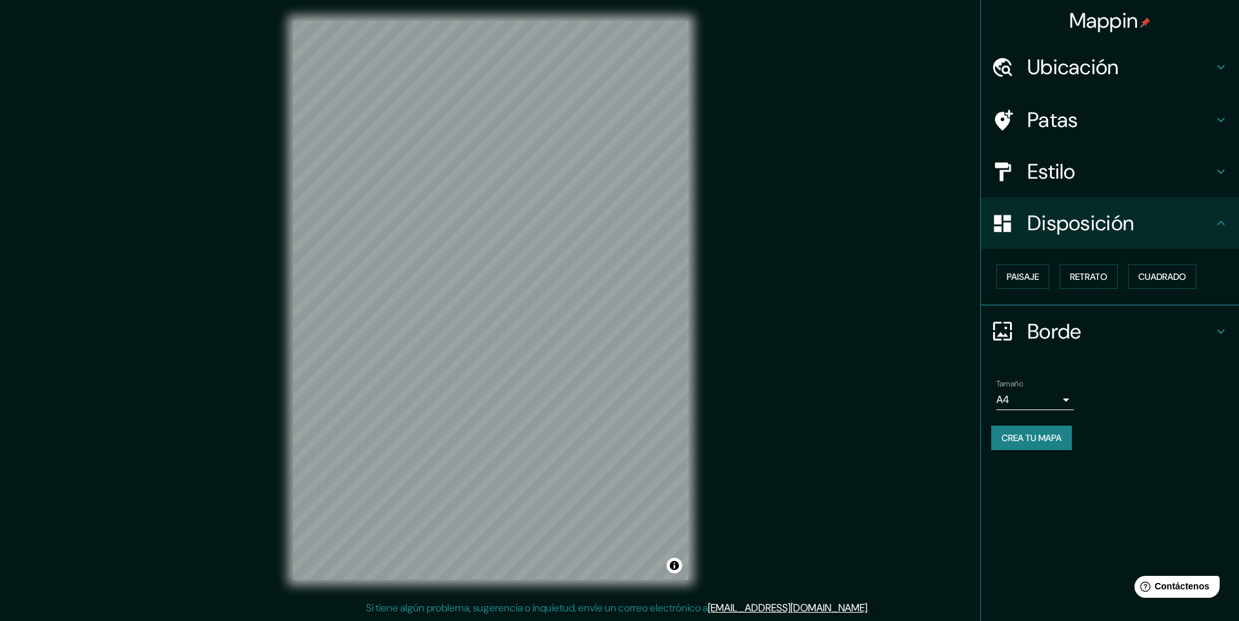
click at [1035, 330] on font "Borde" at bounding box center [1054, 331] width 54 height 27
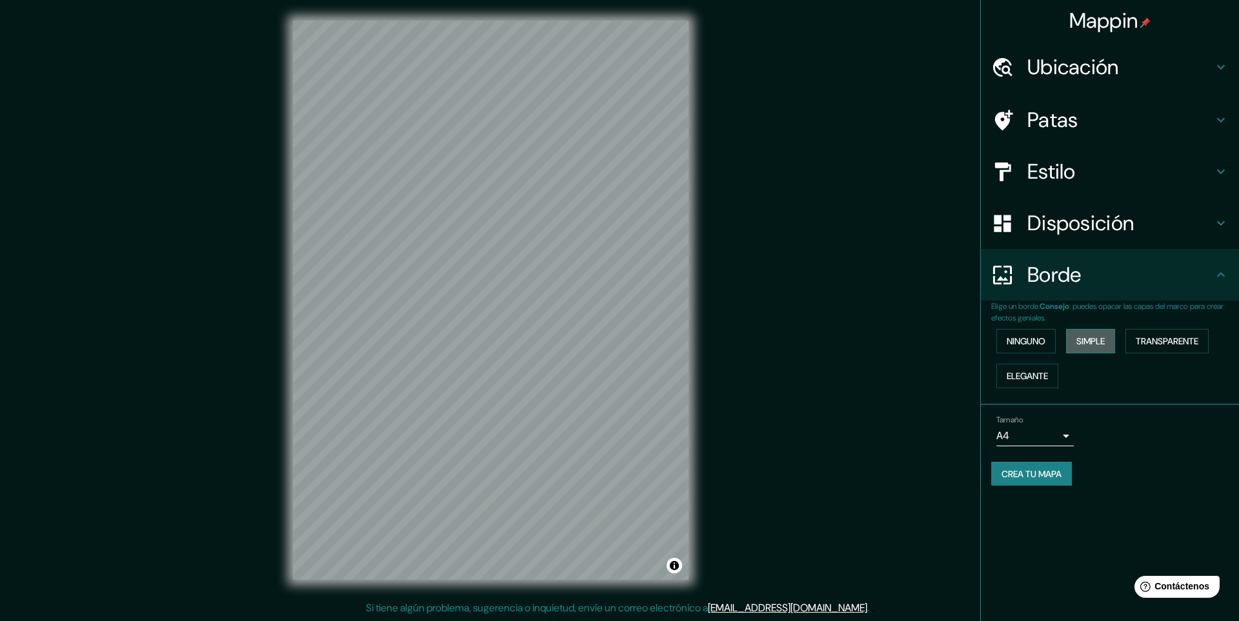
click at [1096, 342] on font "Simple" at bounding box center [1090, 342] width 28 height 12
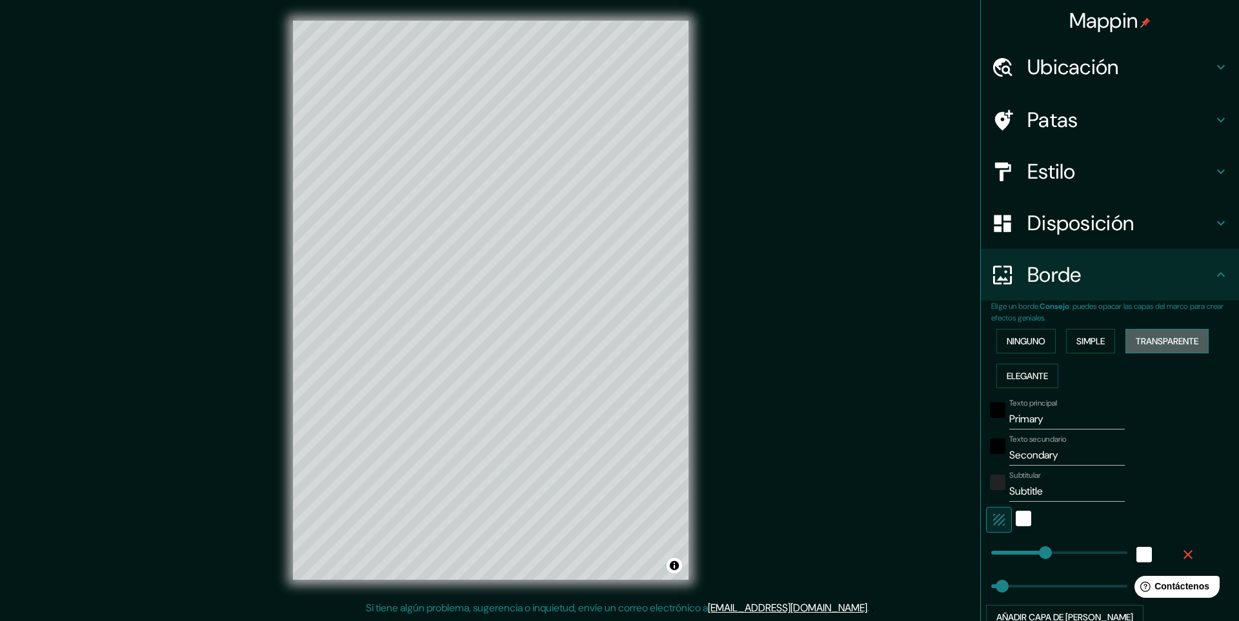
click at [1168, 332] on button "Transparente" at bounding box center [1166, 341] width 83 height 25
type input "125"
drag, startPoint x: 1043, startPoint y: 554, endPoint x: 1009, endPoint y: 559, distance: 33.9
type input "49"
type input "125"
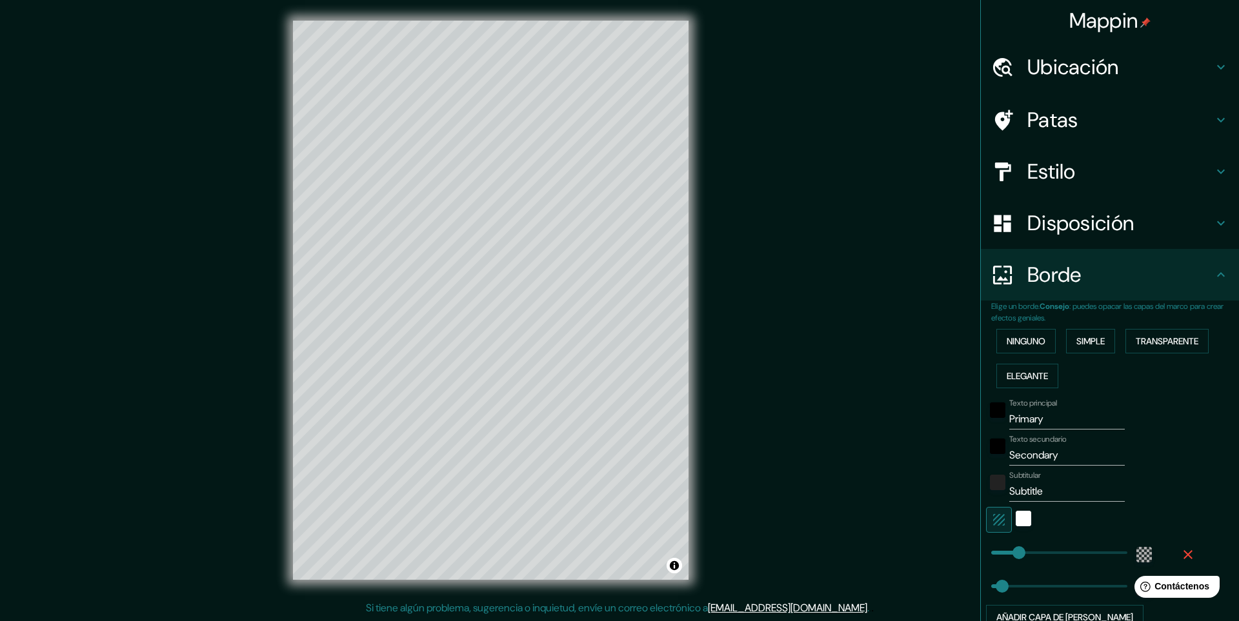
click at [1054, 426] on input "Primary" at bounding box center [1066, 419] width 115 height 21
type input "Primary"
type input "49"
type input "125"
type input "Primary"
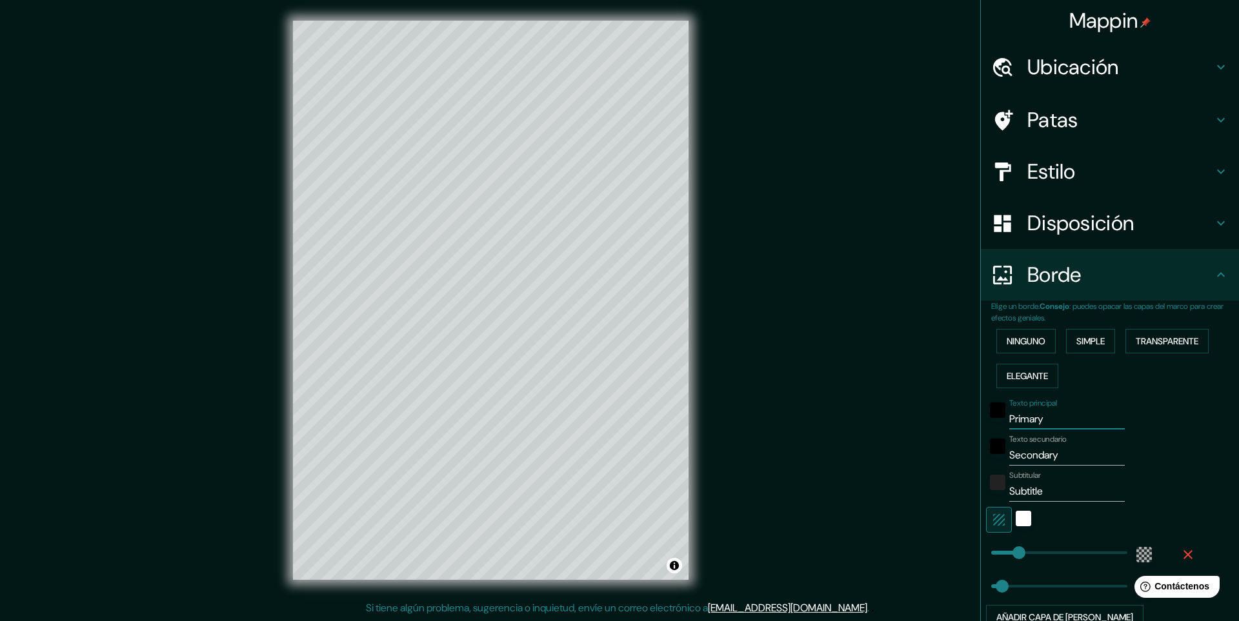
type input "49"
type input "125"
type input "Primar"
type input "49"
type input "125"
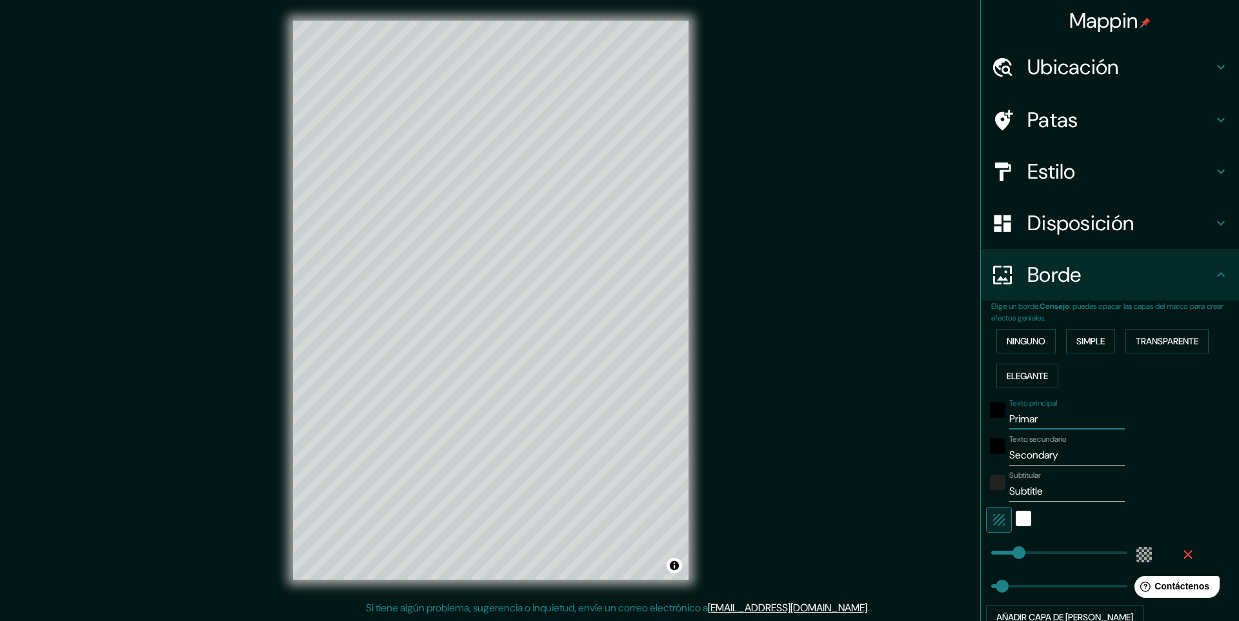
type input "Prima"
type input "49"
type input "125"
type input "Prim"
type input "49"
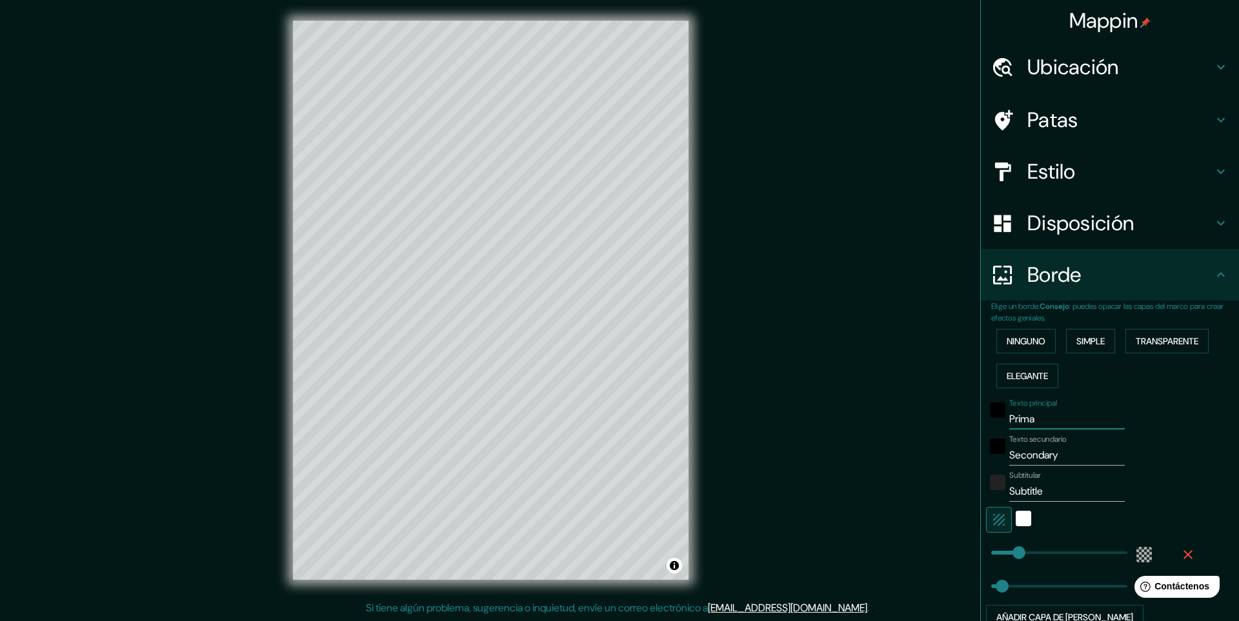
type input "125"
type input "Pri"
type input "49"
type input "125"
type input "Pr"
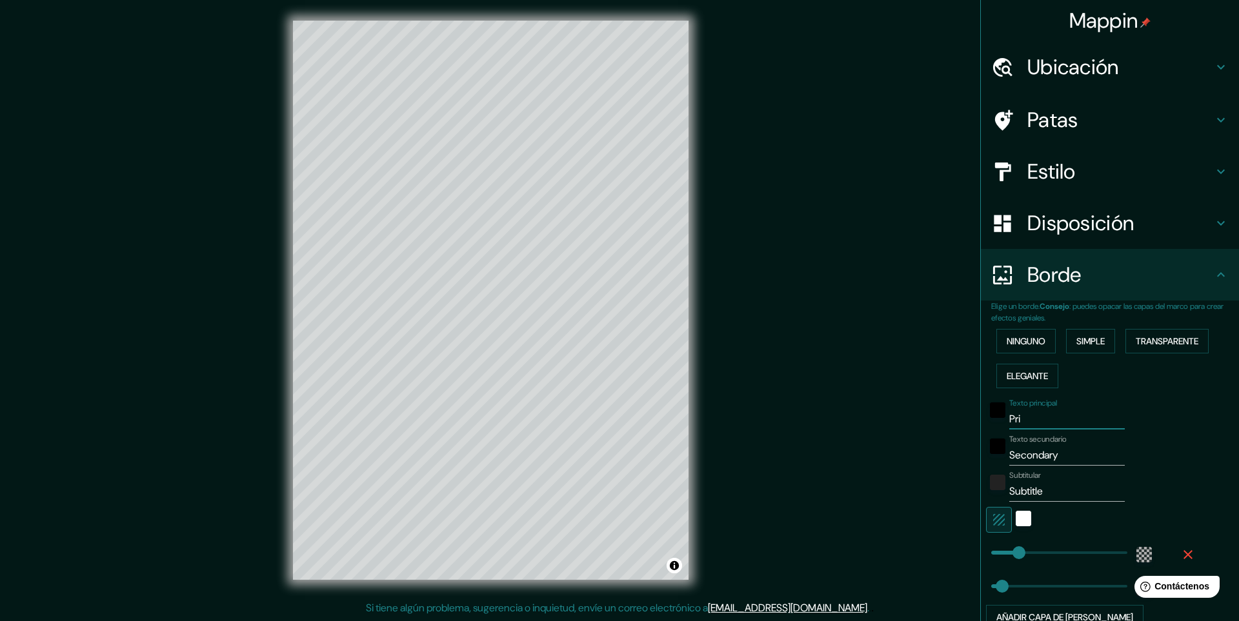
type input "49"
type input "125"
type input "P"
type input "49"
type input "125"
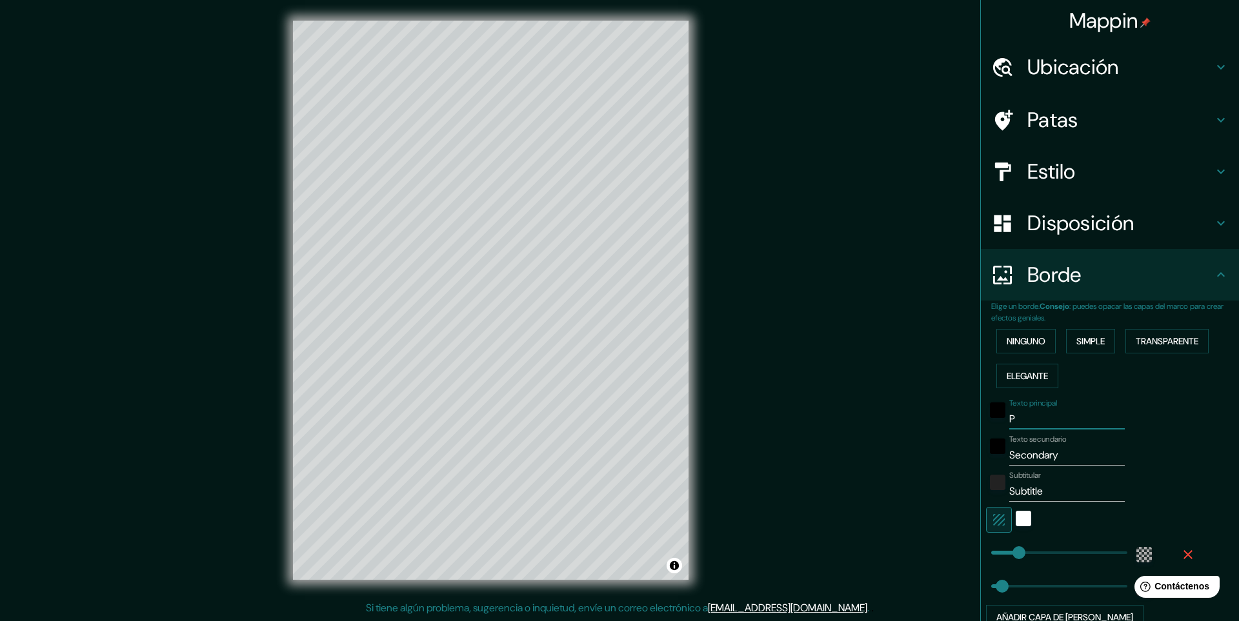
type input "49"
type input "125"
type input "Z"
type input "49"
type input "125"
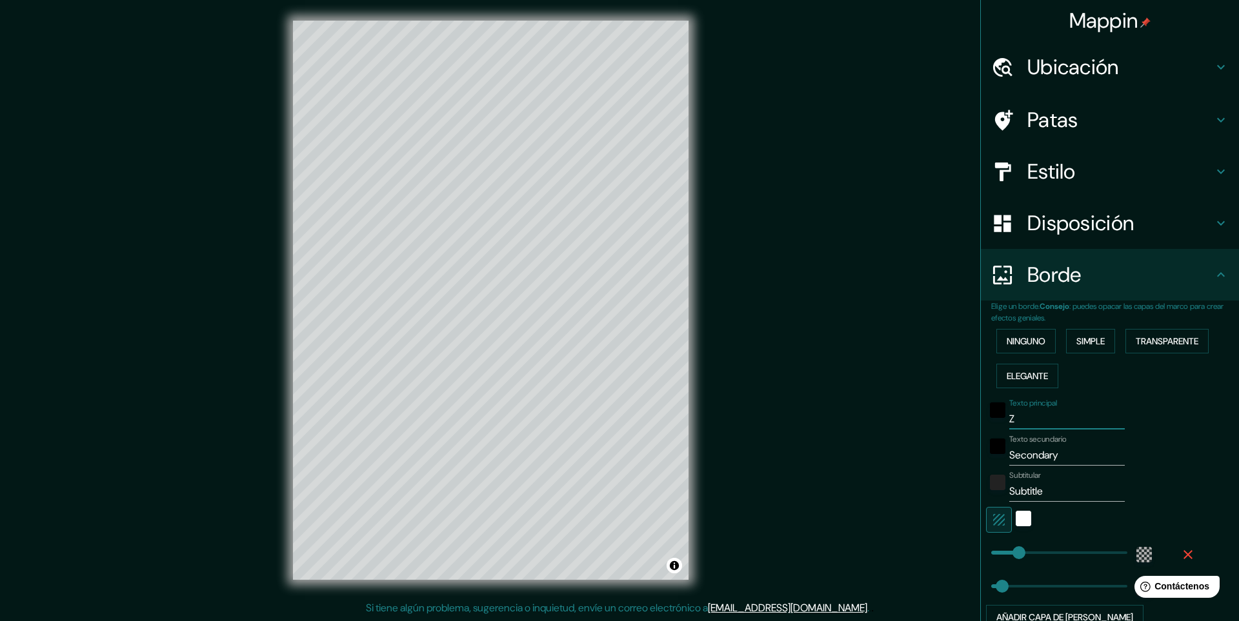
type input "ZO"
type input "49"
type input "125"
type input "ZON"
type input "49"
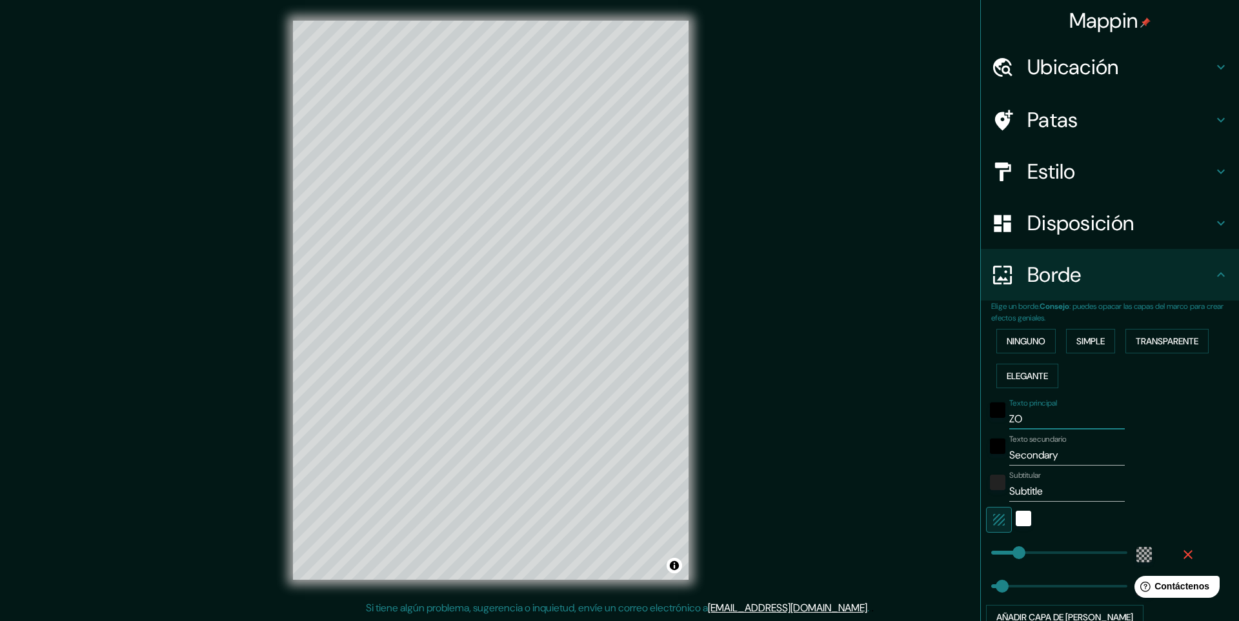
type input "125"
type input "ZON"
type input "49"
type input "125"
type input "ZON A"
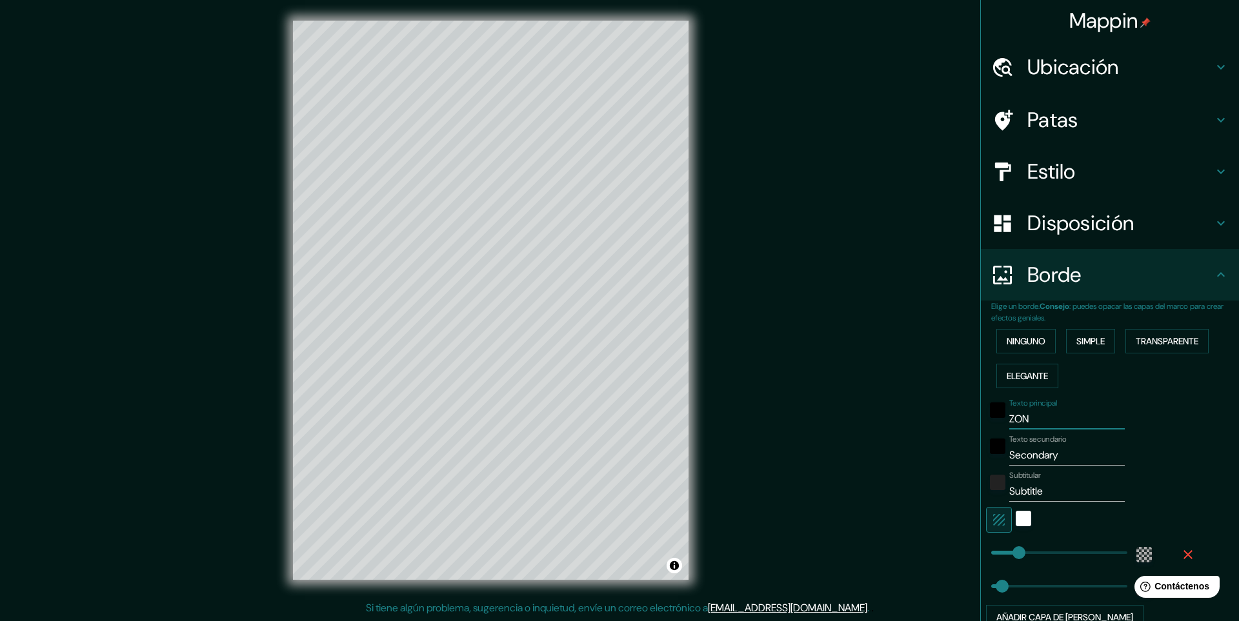
type input "49"
type input "125"
type input "ZON"
type input "49"
type input "125"
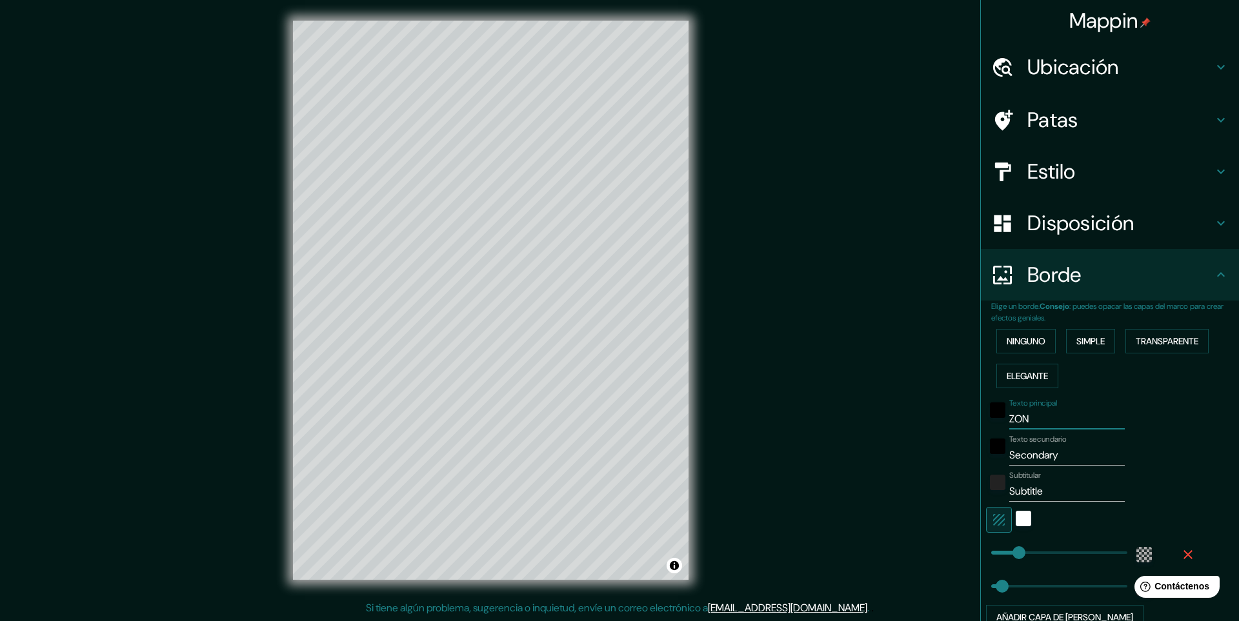
type input "ZON"
type input "49"
type input "125"
type input "ZONA"
type input "49"
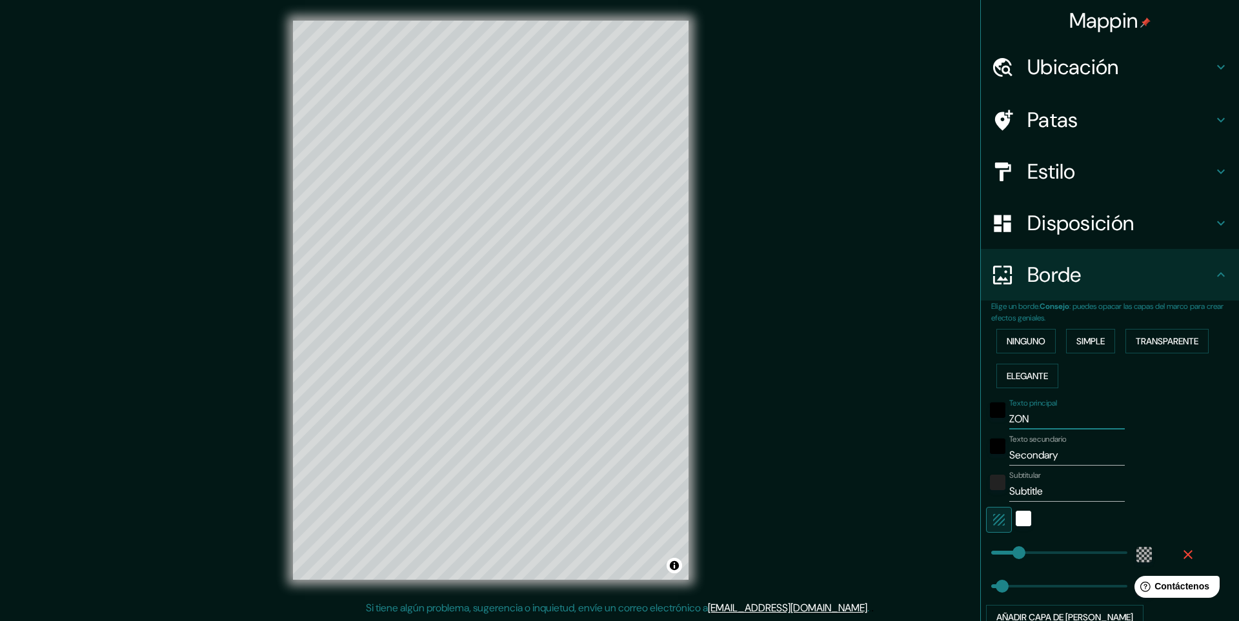
type input "125"
type input "ZONA"
type input "49"
type input "125"
type input "ZONA C"
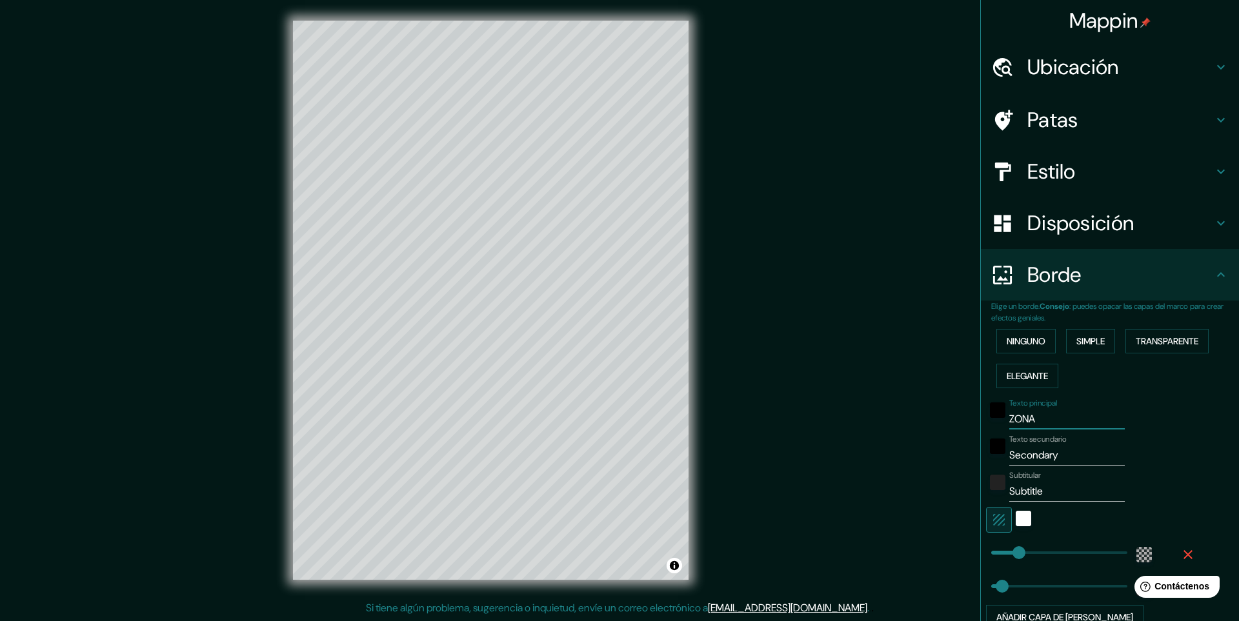
type input "49"
type input "125"
type input "ZONA CE"
type input "49"
type input "125"
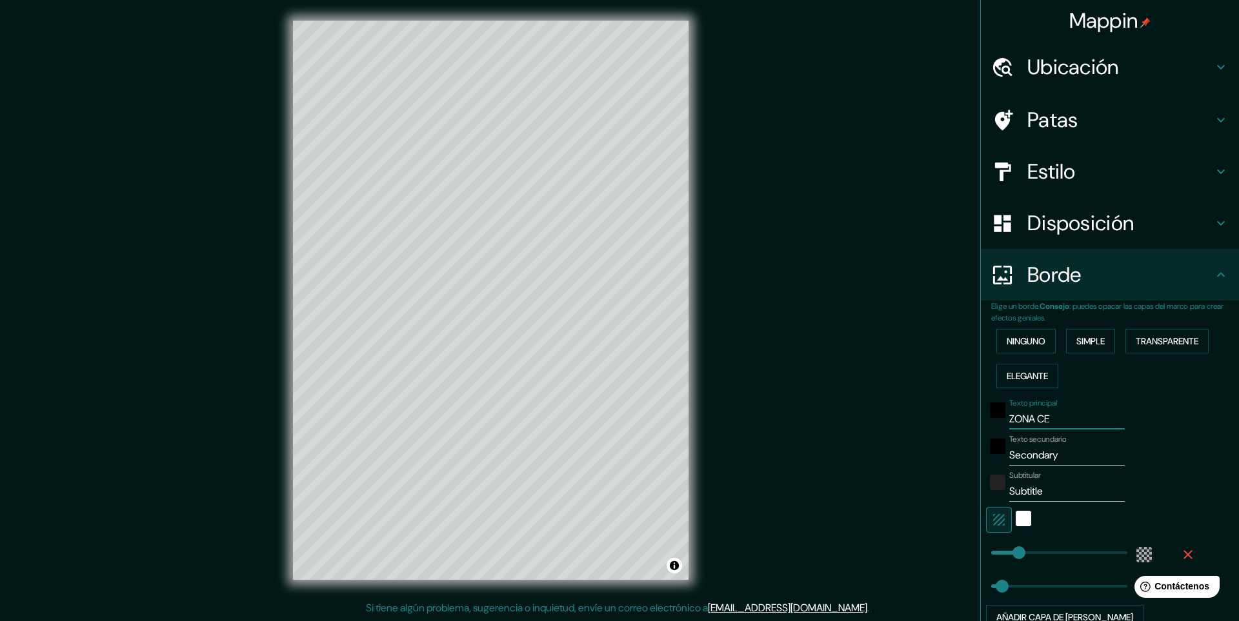
type input "ZONA CEN"
type input "49"
type input "125"
type input "ZONA CENT"
type input "49"
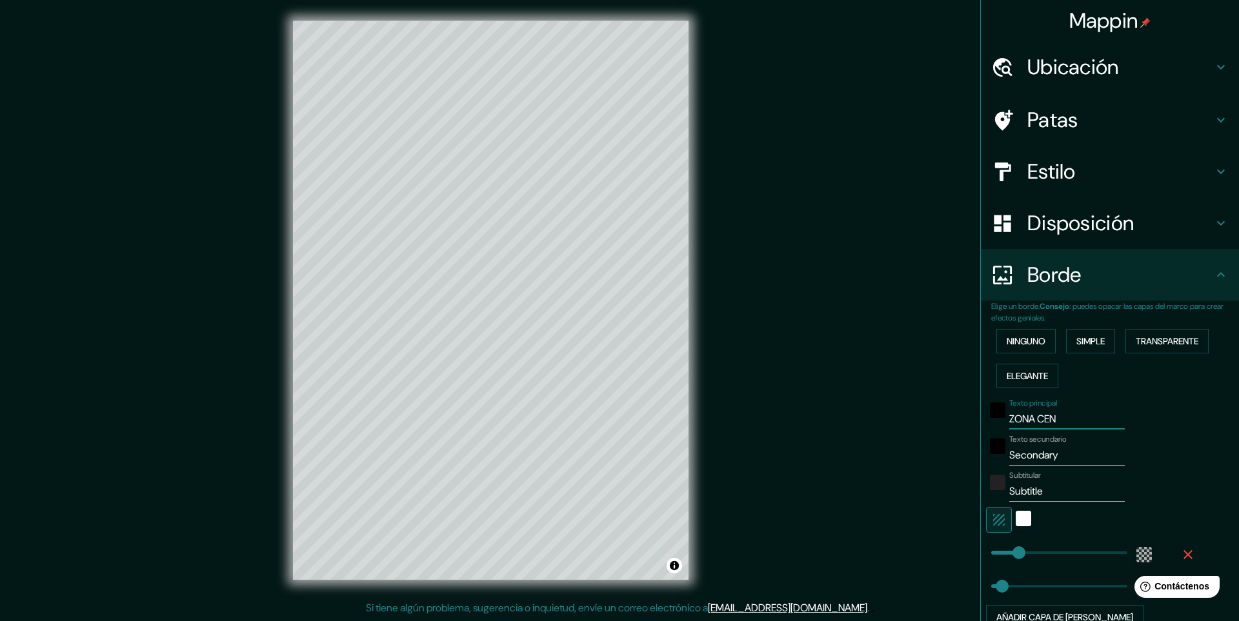
type input "125"
type input "ZONA CENTR"
type input "49"
type input "125"
type input "ZONA CENTRO"
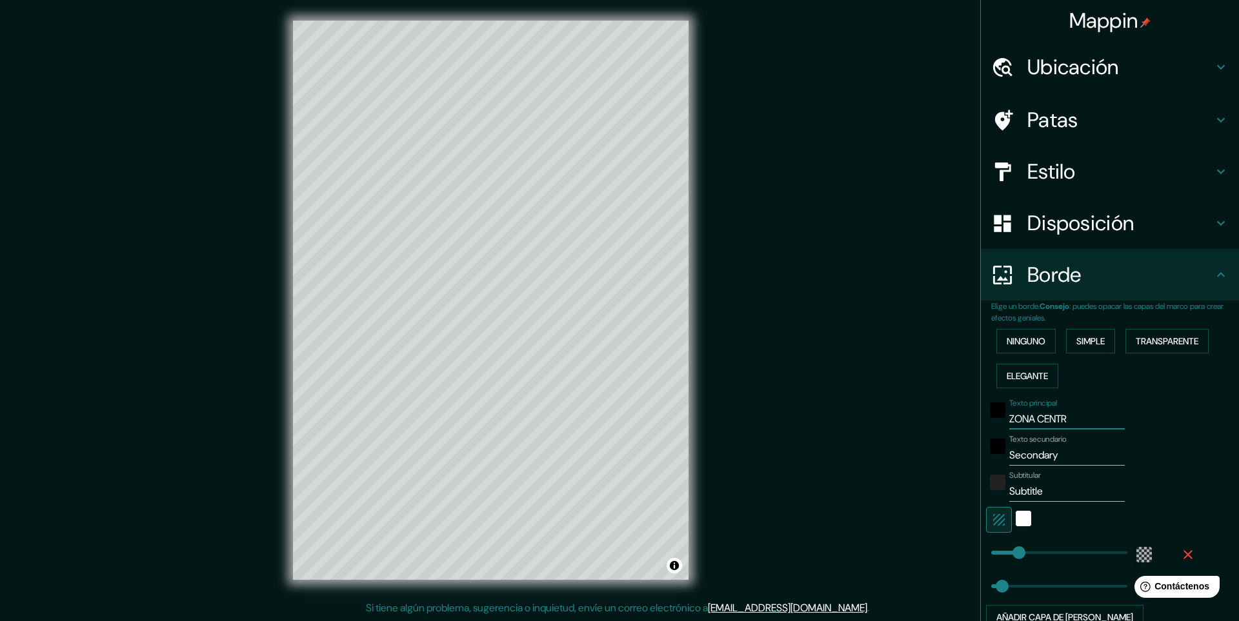
type input "49"
type input "125"
type input "ZONA CENTRO"
click at [1063, 457] on input "Secondary" at bounding box center [1066, 455] width 115 height 21
type input "Secondar"
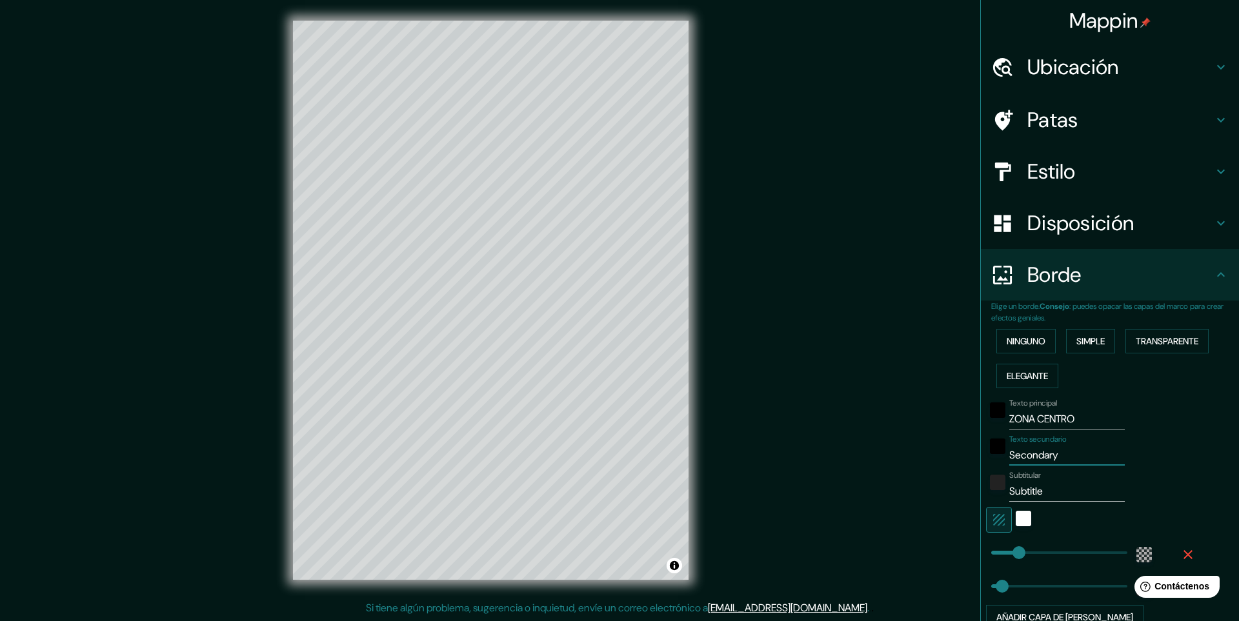
type input "49"
type input "125"
type input "Seconda"
type input "49"
type input "125"
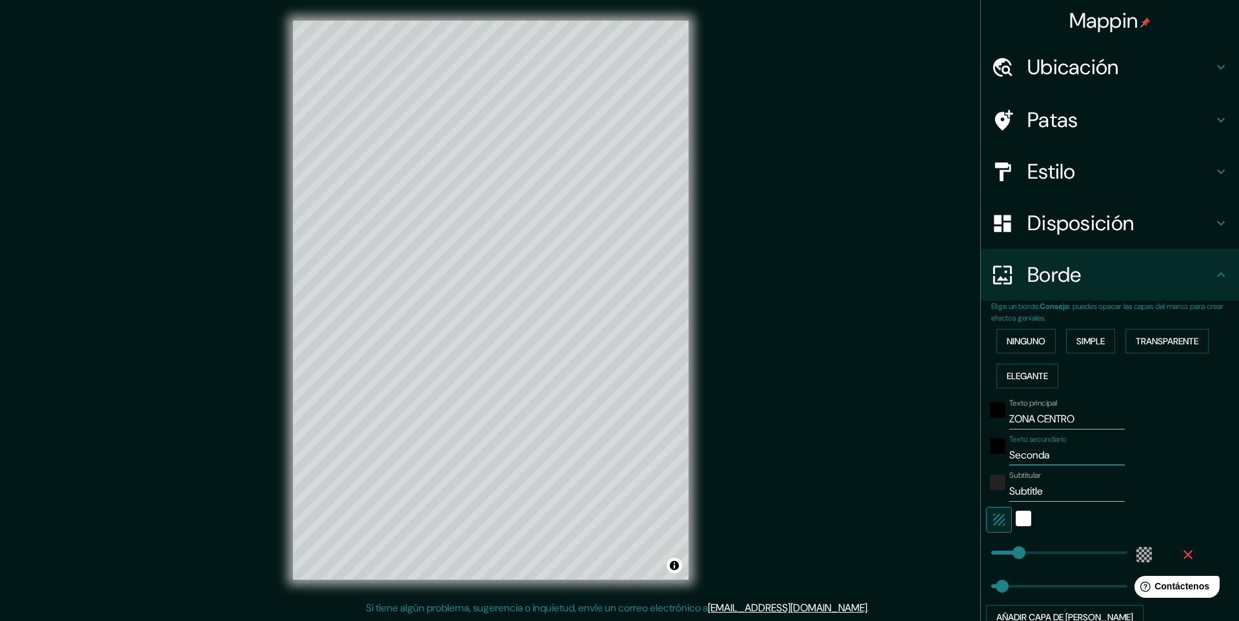
type input "Second"
type input "49"
type input "125"
type input "Secon"
type input "49"
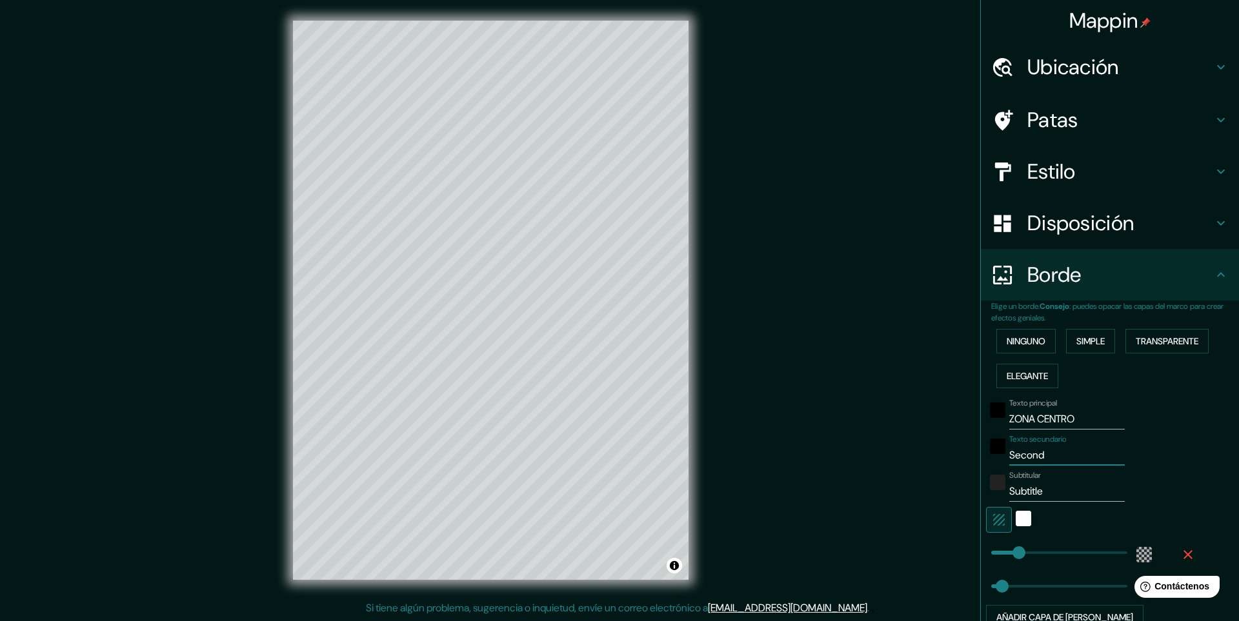
type input "125"
type input "Seco"
type input "49"
type input "125"
type input "Sec"
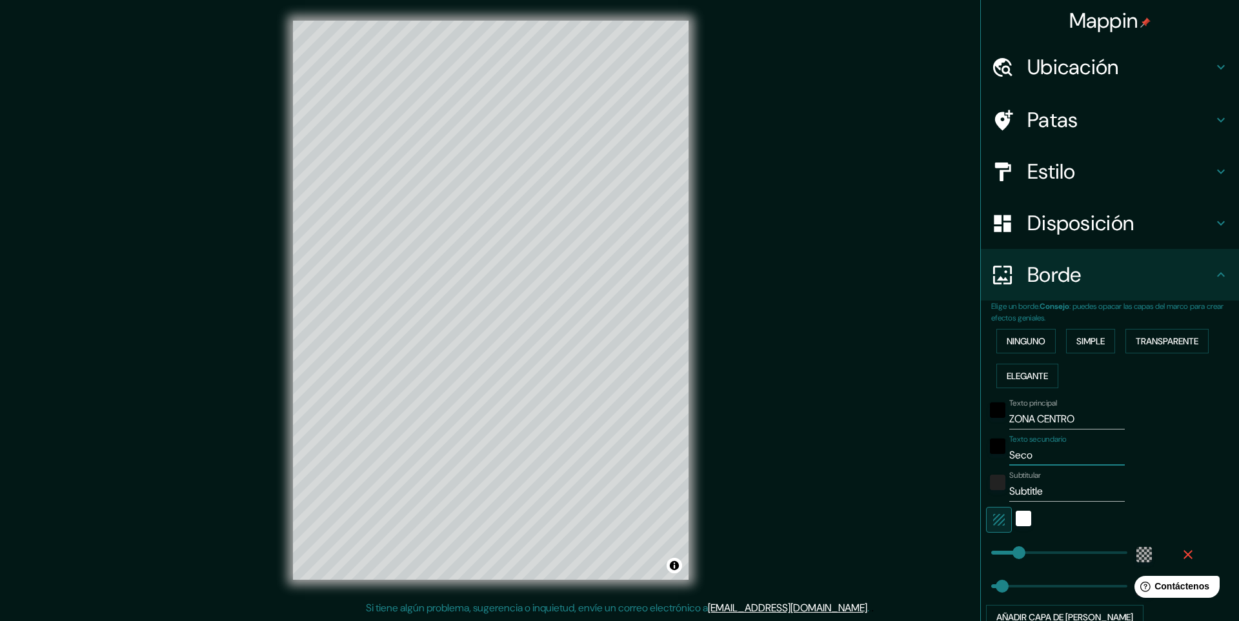
type input "49"
type input "125"
type input "Se"
type input "49"
type input "125"
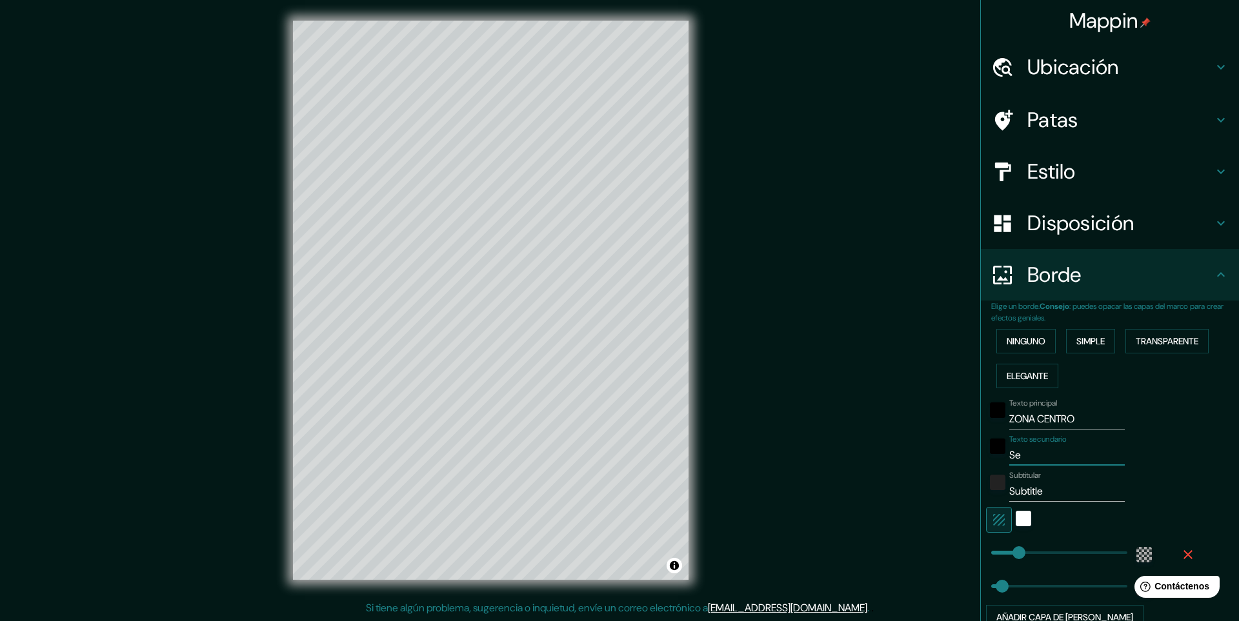
type input "S"
type input "49"
type input "125"
type input "49"
type input "125"
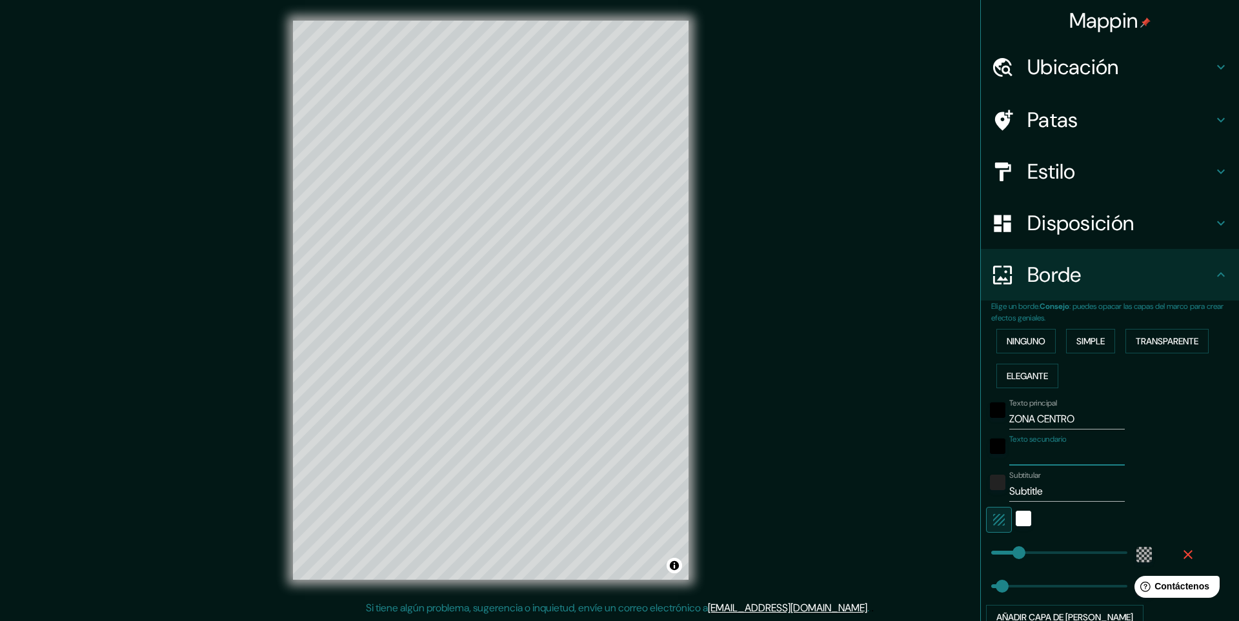
type input "R"
type input "49"
type input "125"
type input "RE"
type input "49"
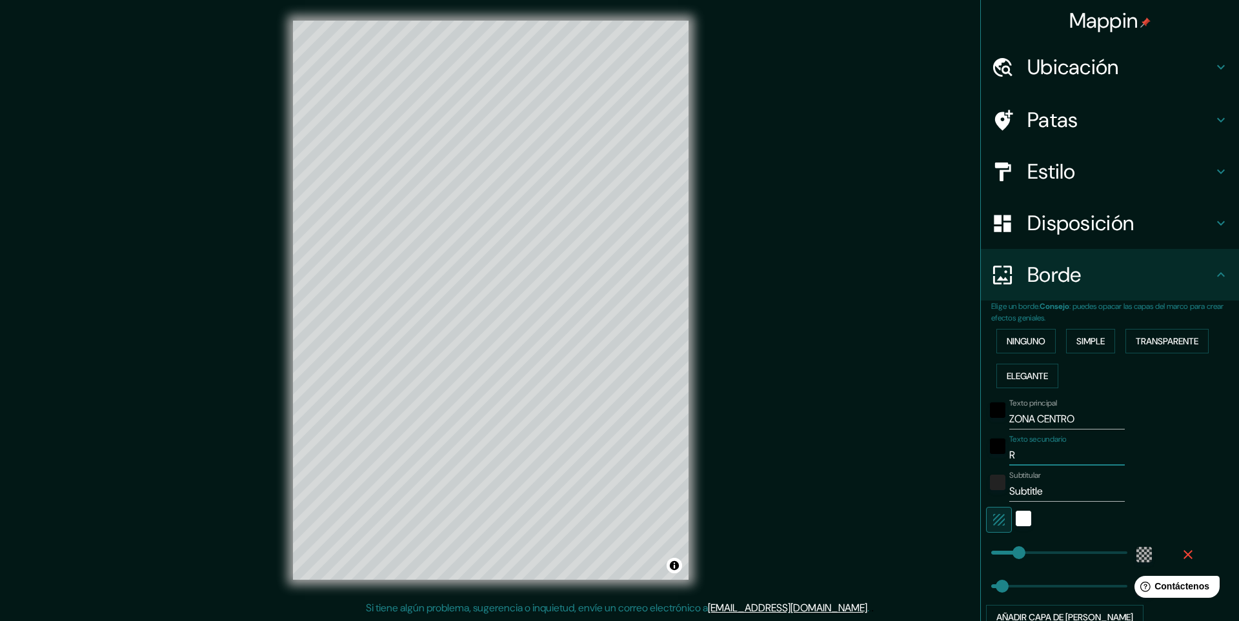
type input "125"
type input "REL"
type input "49"
type input "125"
type input "RELE"
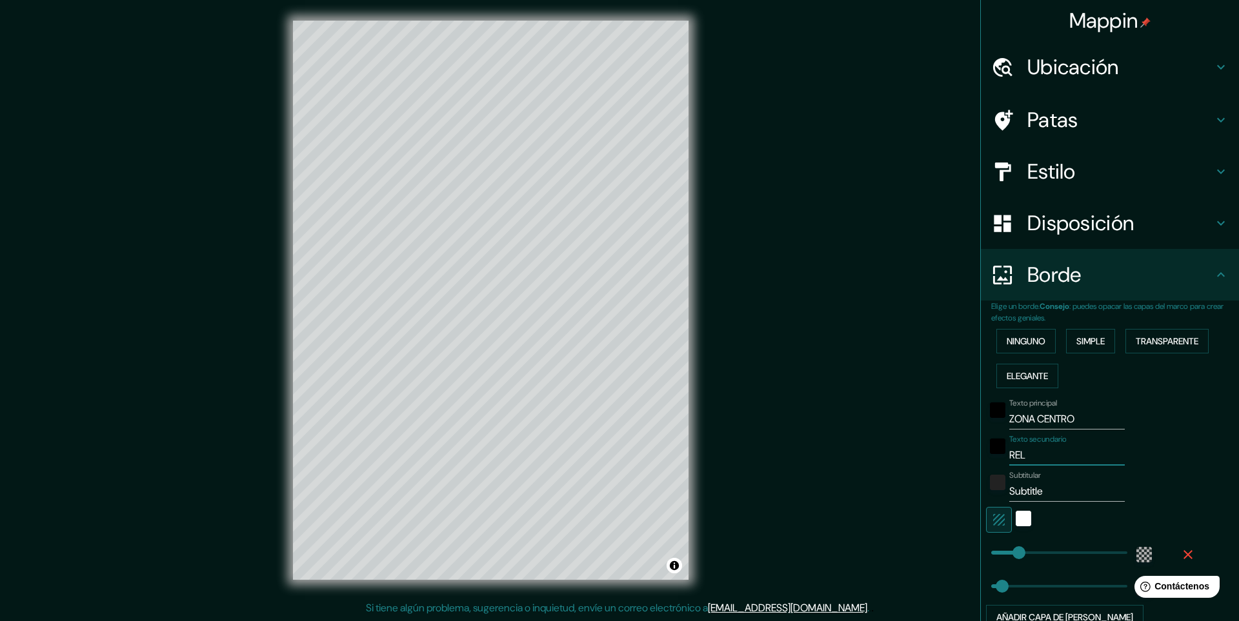
type input "49"
type input "125"
type input "RELEV"
type input "49"
type input "125"
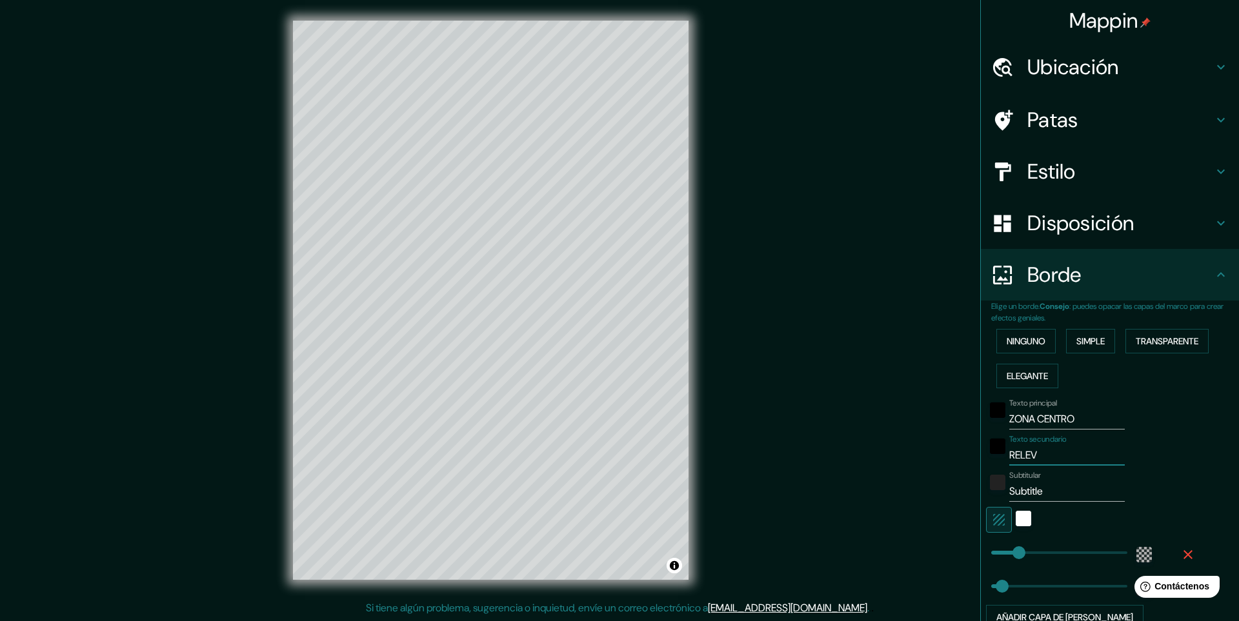
type input "RELEVA"
type input "49"
type input "125"
type input "RELEVAM"
type input "49"
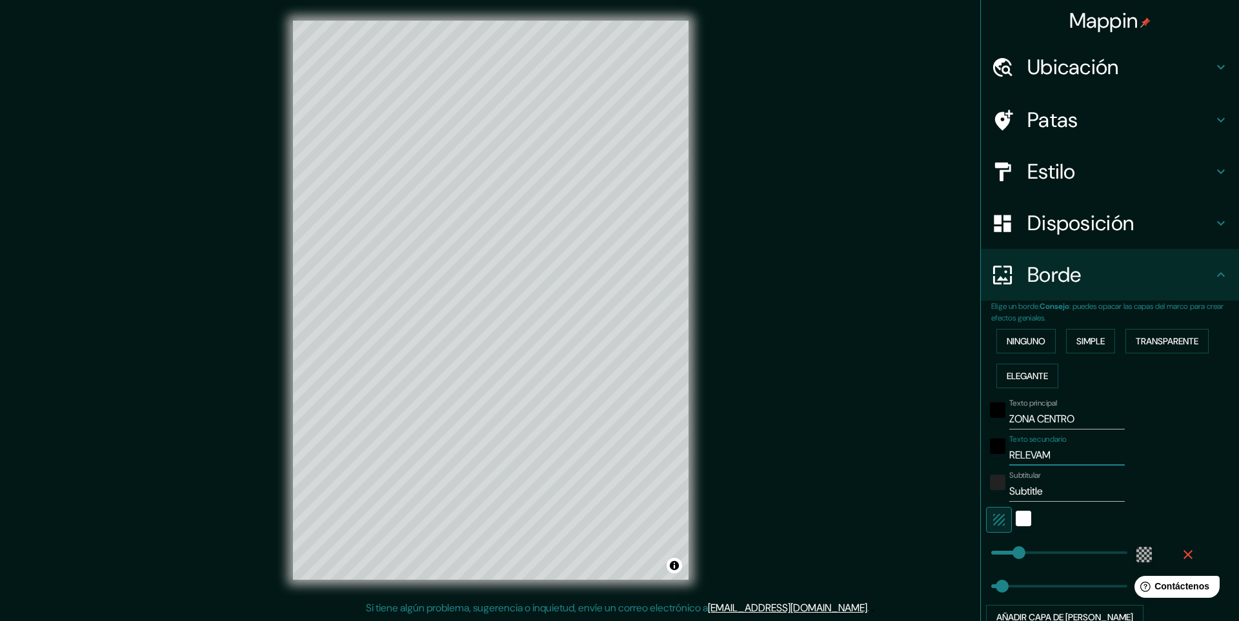
type input "125"
type input "RELEVAMI"
type input "49"
type input "125"
type input "RELEVAMIE"
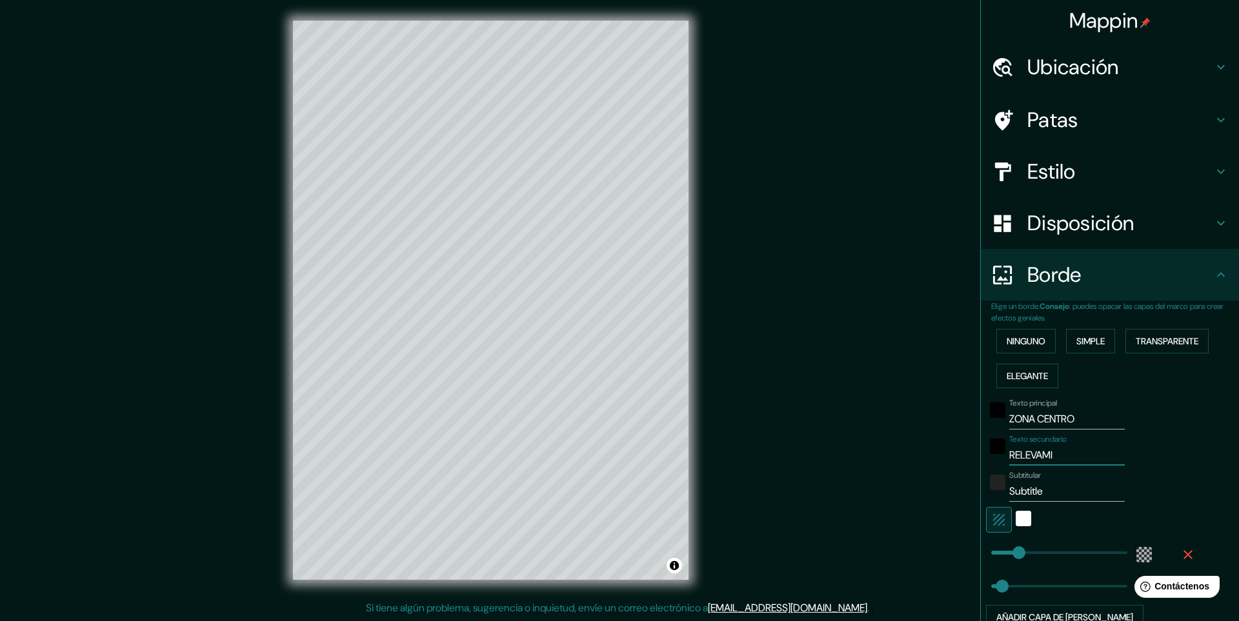
type input "49"
type input "125"
type input "RELEVAMIEN"
type input "49"
type input "125"
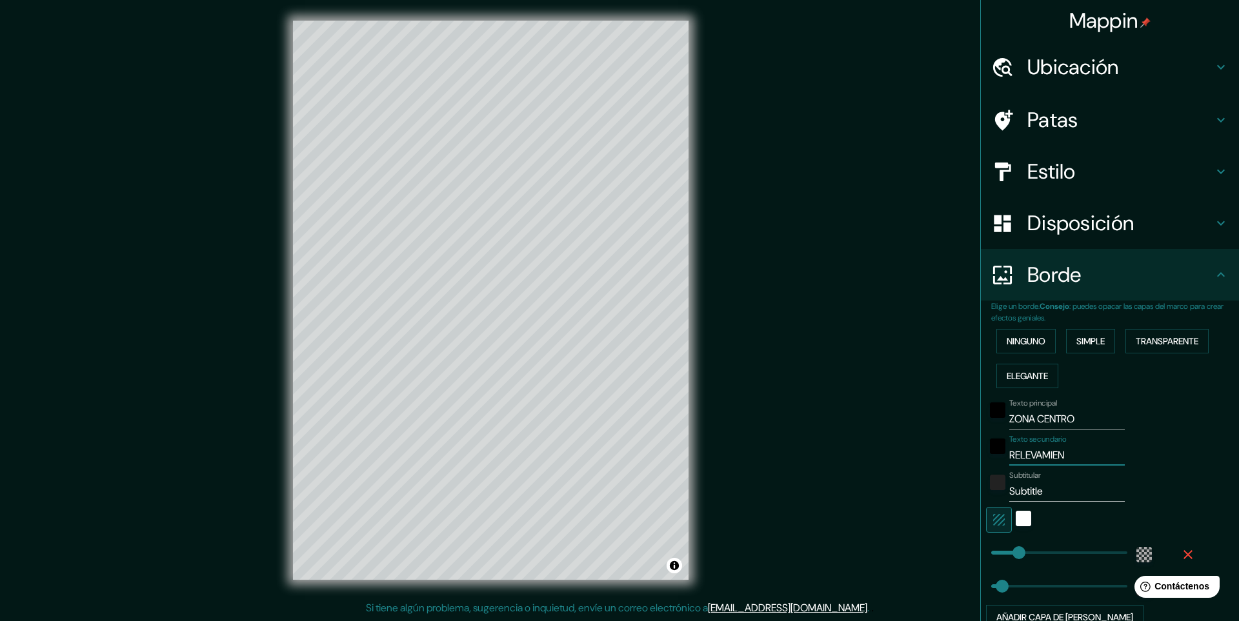
type input "RELEVAMIENT"
type input "49"
type input "125"
type input "RELEVAMIENTO"
type input "49"
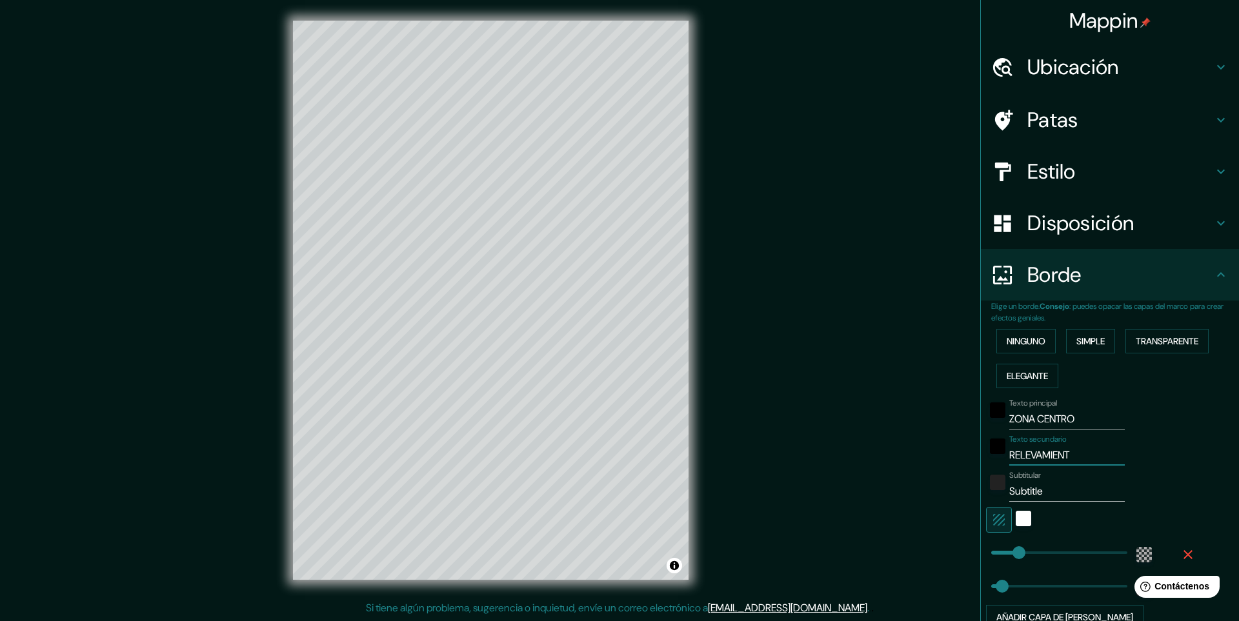
type input "125"
type input "RELEVAMIENTO"
type input "49"
type input "125"
type input "RELEVAMIENTO U"
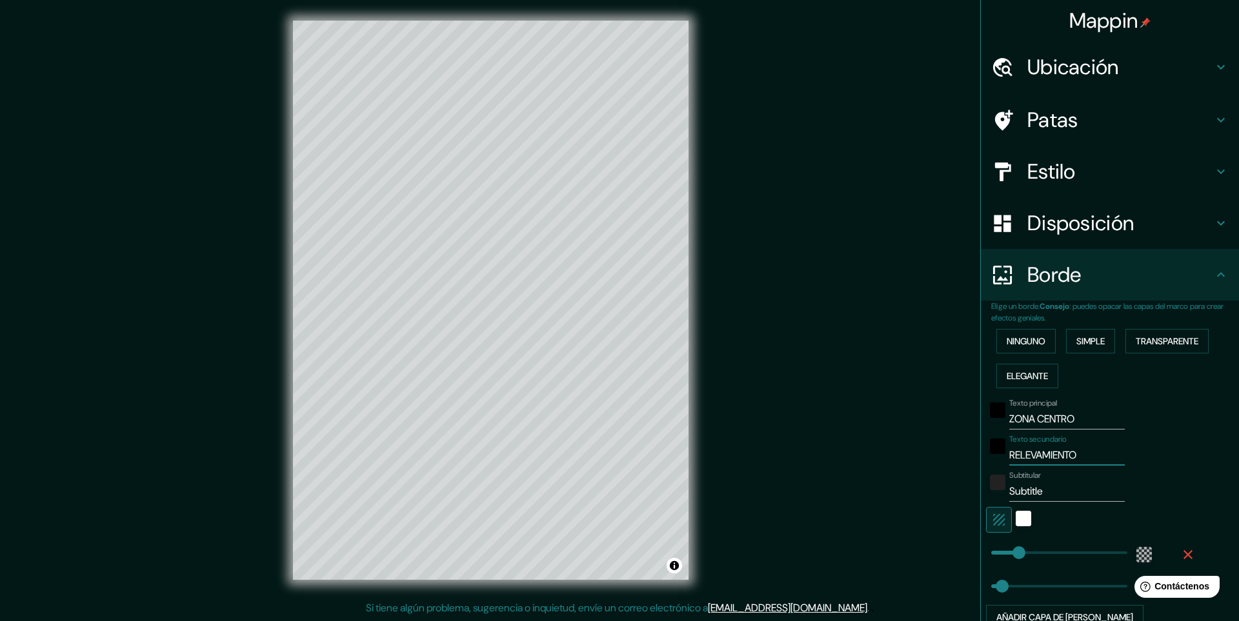
type input "49"
type input "125"
type input "RELEVAMIENTO UR"
type input "49"
type input "125"
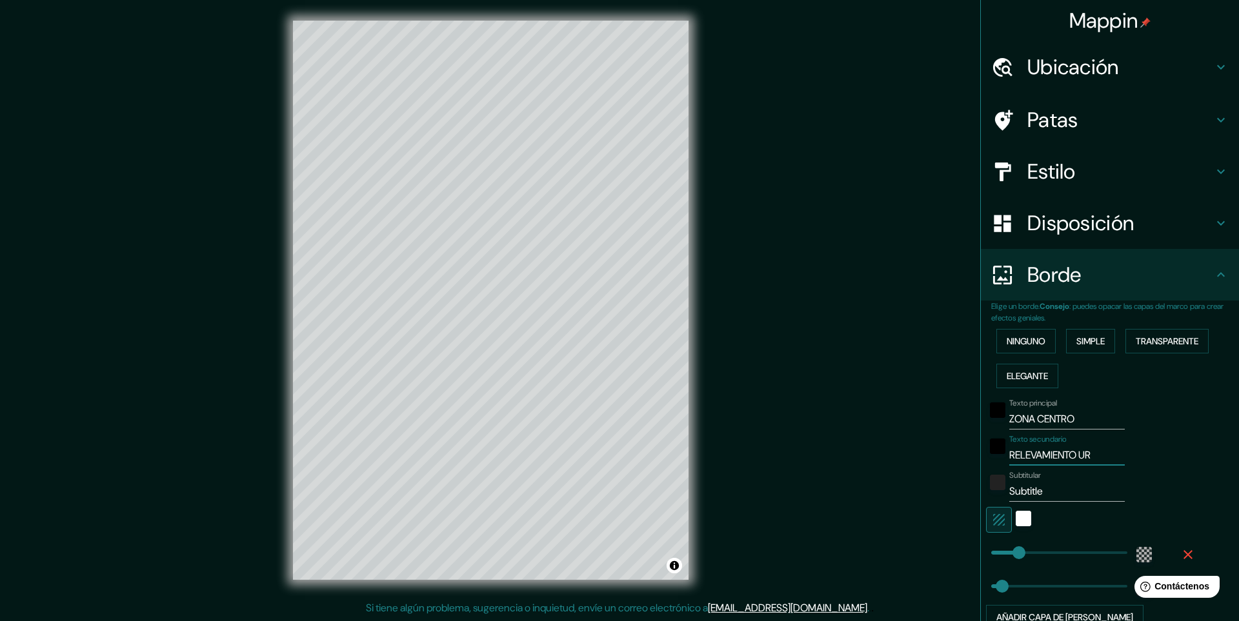
type input "RELEVAMIENTO URB"
type input "49"
type input "125"
type input "RELEVAMIENTO URBA"
type input "49"
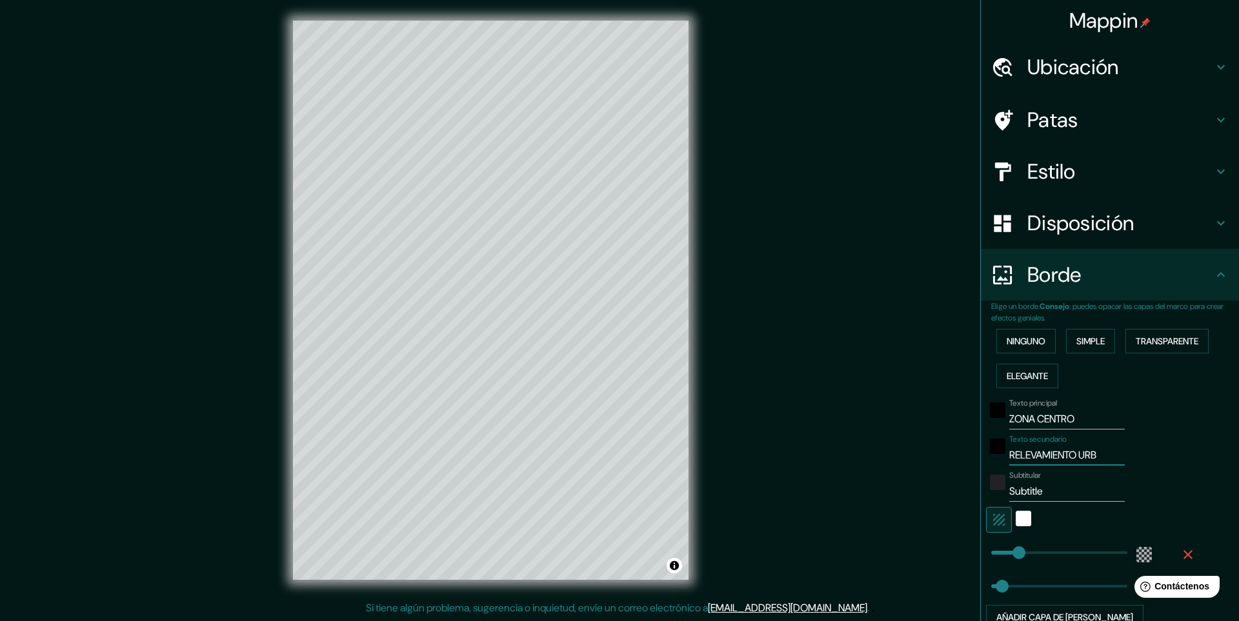
type input "125"
type input "RELEVAMIENTO URBAN"
type input "49"
type input "125"
type input "RELEVAMIENTO URBANO"
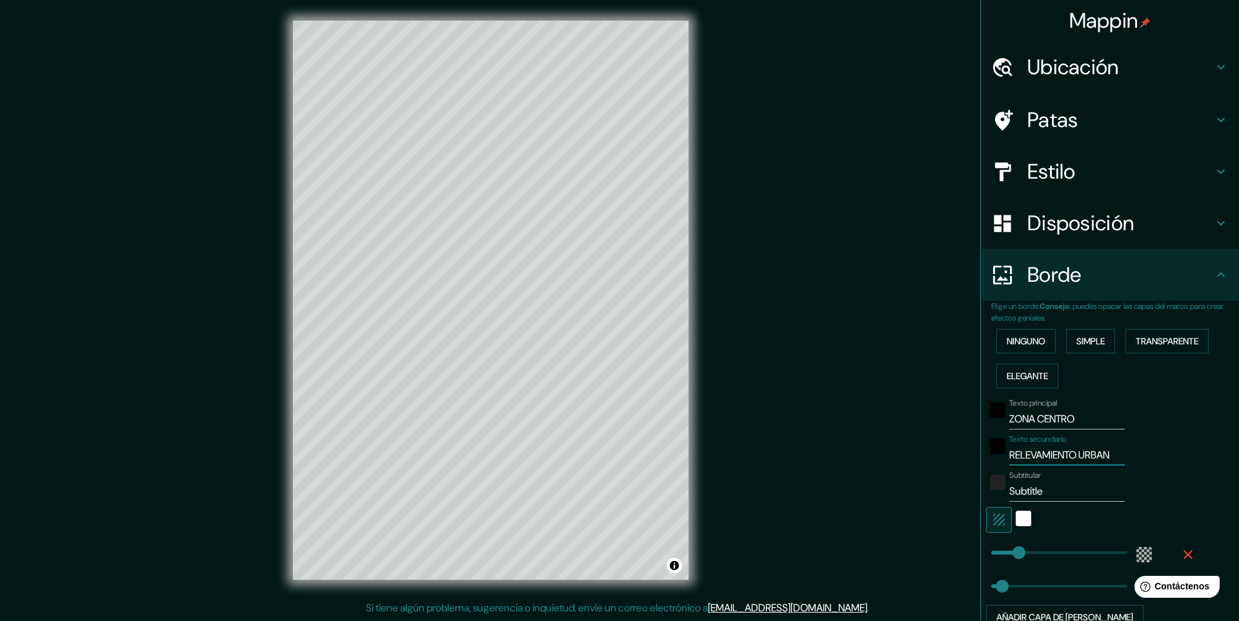
type input "49"
type input "125"
type input "RELEVAMIENTO URBANO"
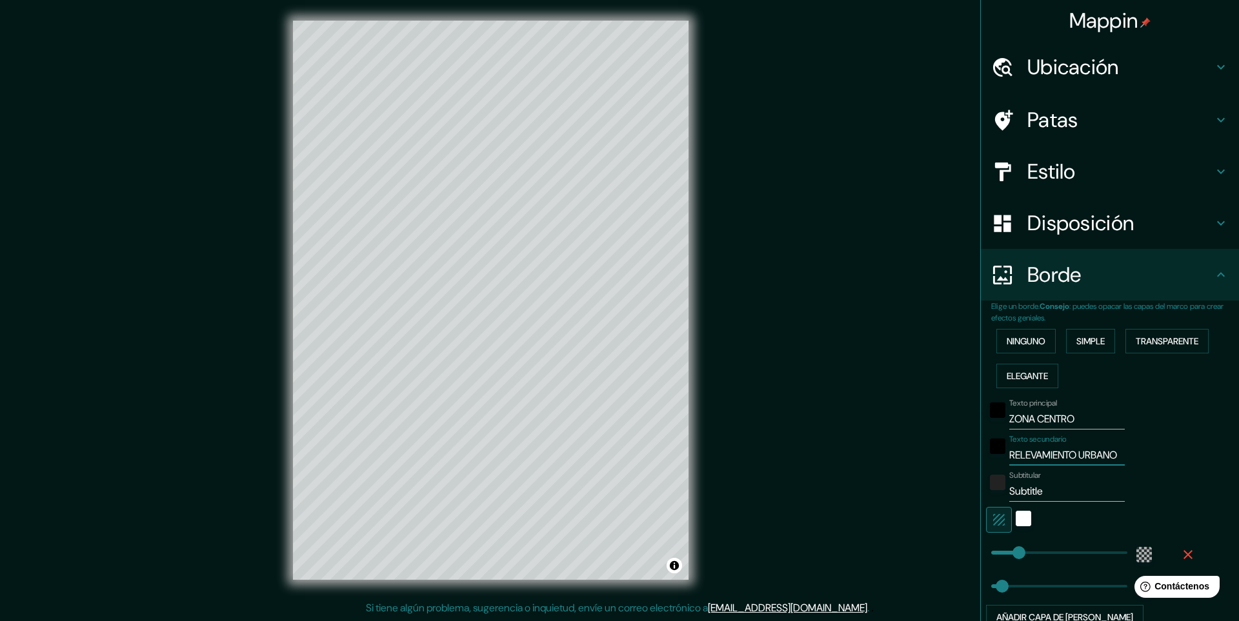
click at [1052, 494] on input "Subtitle" at bounding box center [1066, 491] width 115 height 21
type input "Subtitl"
type input "49"
type input "125"
type input "Subtit"
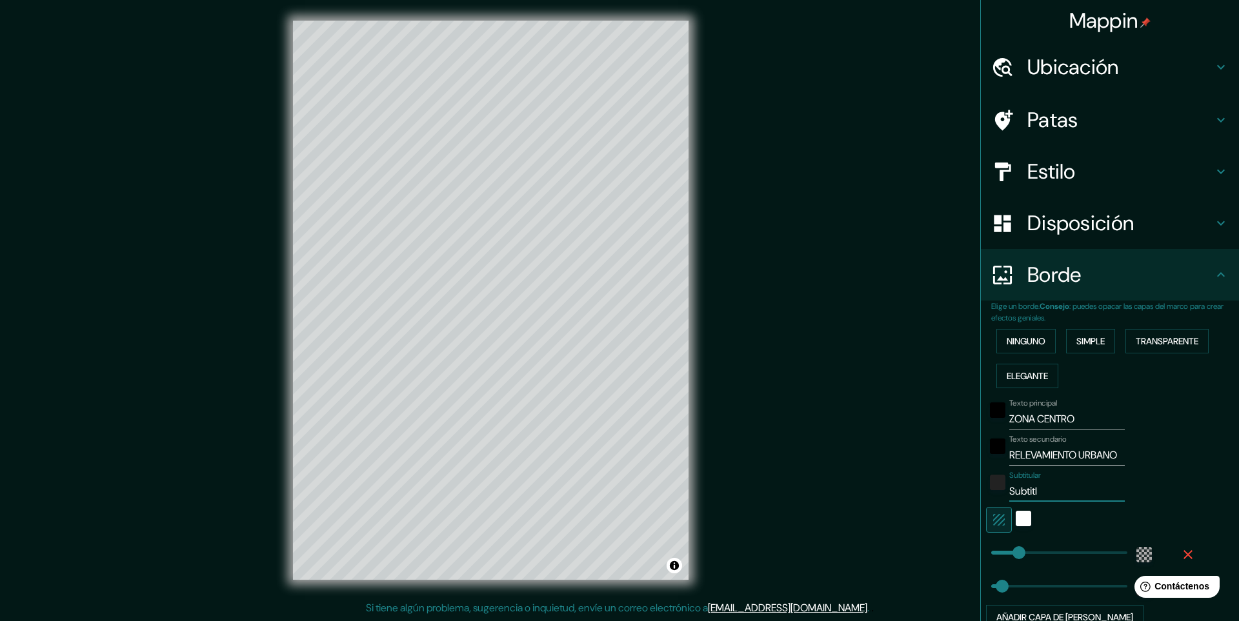
type input "49"
type input "125"
type input "Subti"
type input "49"
type input "125"
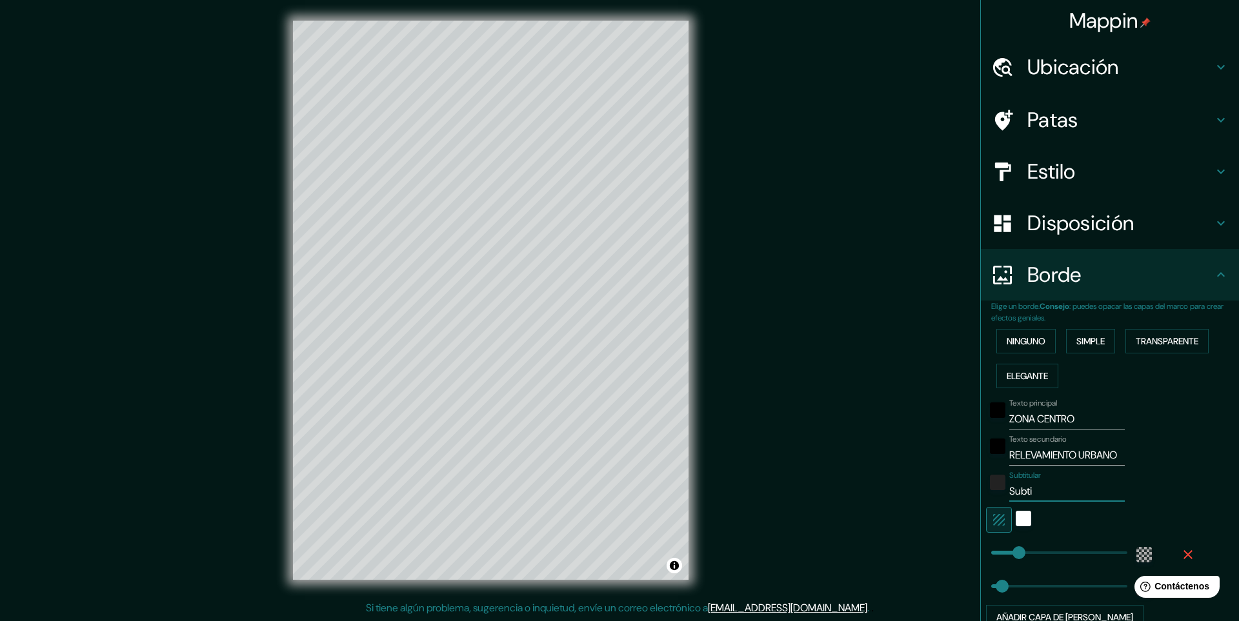
type input "Subt"
type input "49"
type input "125"
type input "Sub"
type input "49"
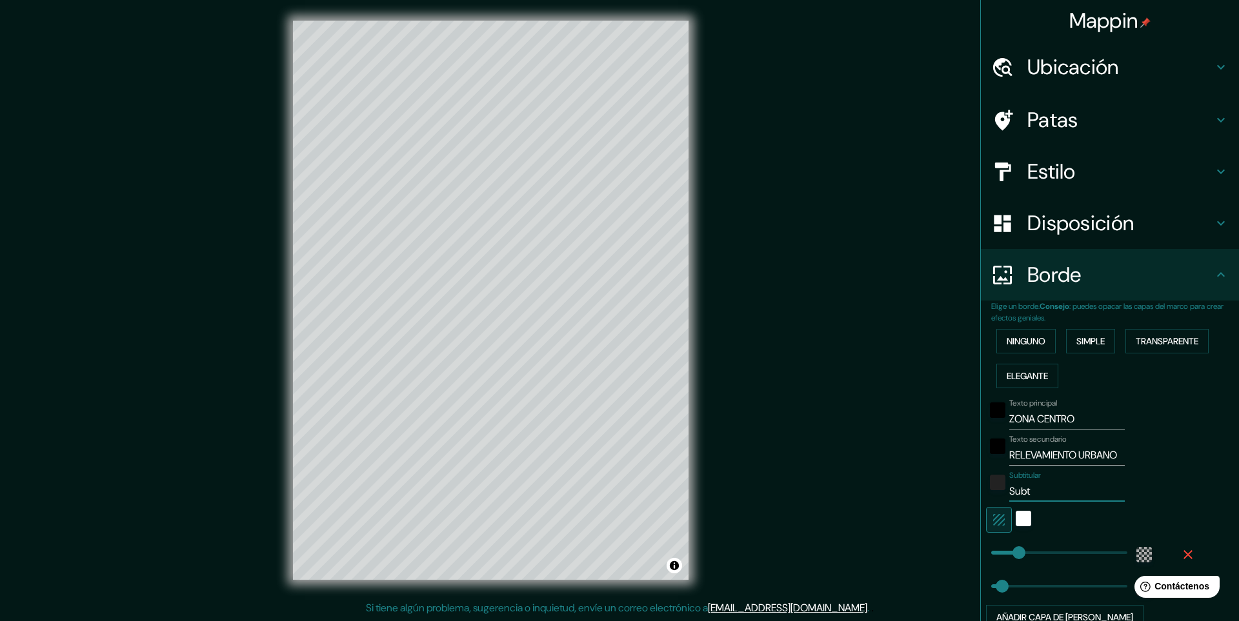
type input "125"
type input "Su"
type input "49"
type input "125"
type input "S"
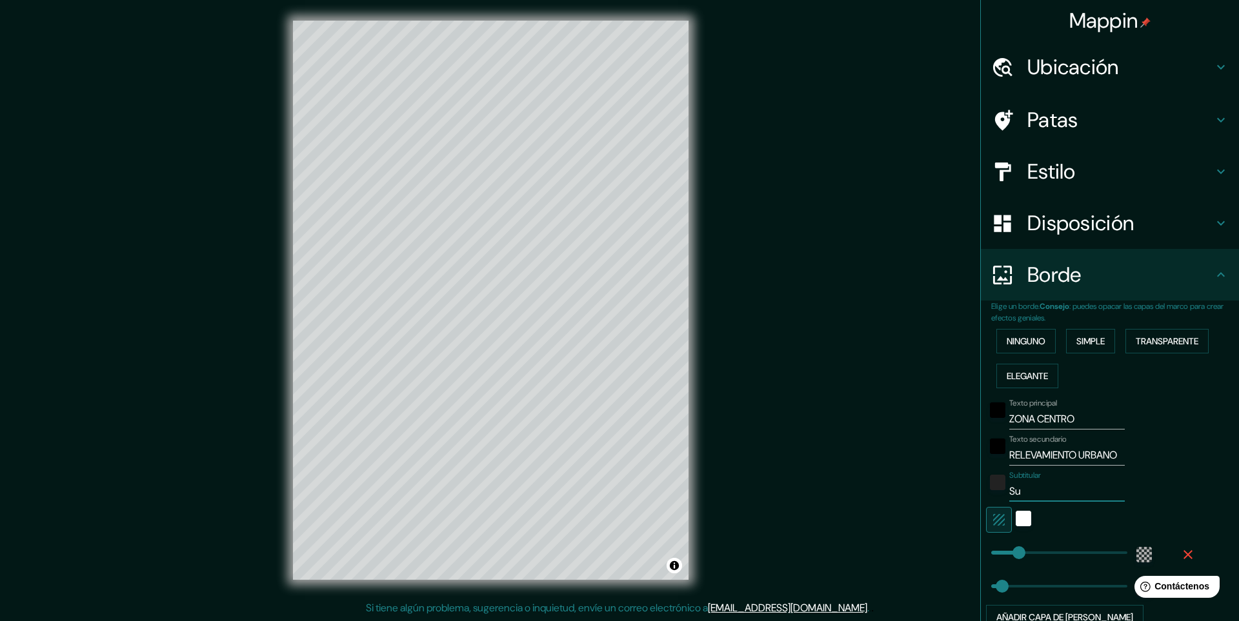
type input "49"
type input "125"
type input "49"
type input "125"
type input "P"
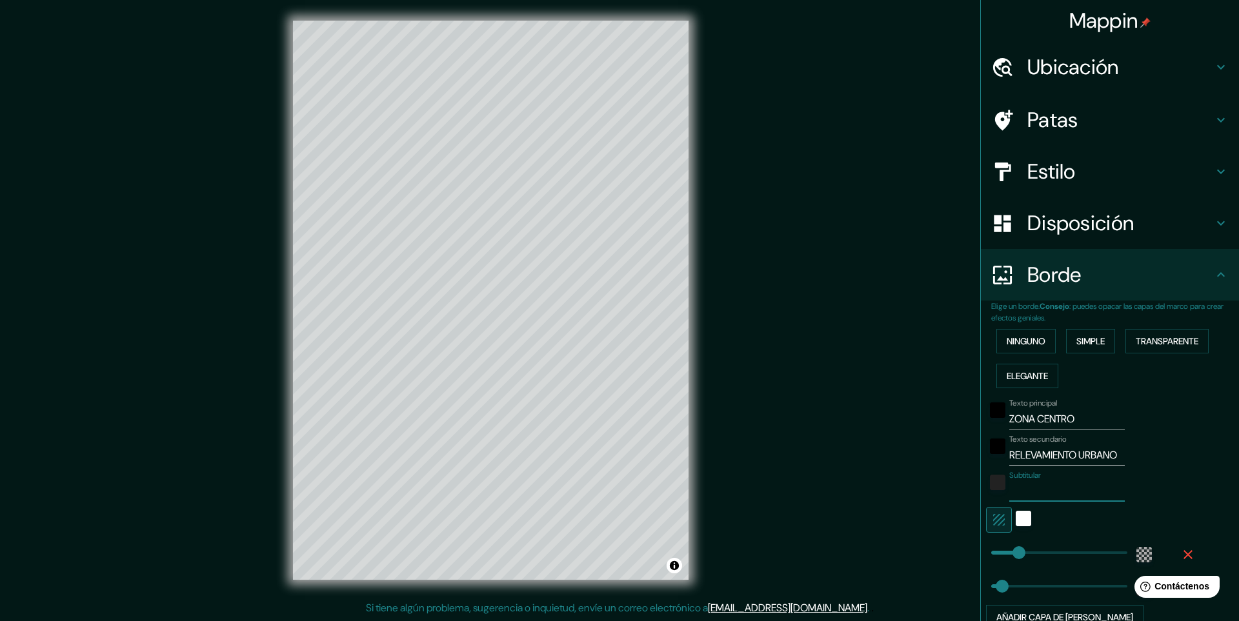
type input "49"
type input "125"
type input "PR"
type input "49"
type input "125"
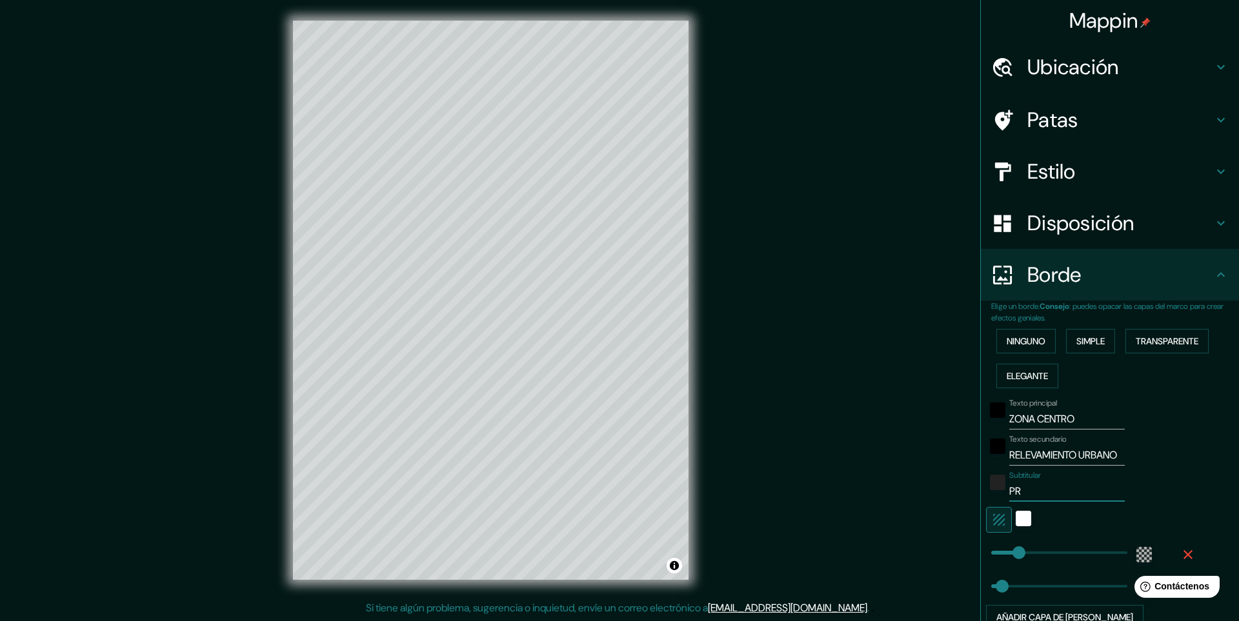
type input "PRO"
type input "49"
type input "125"
type input "PROY"
type input "49"
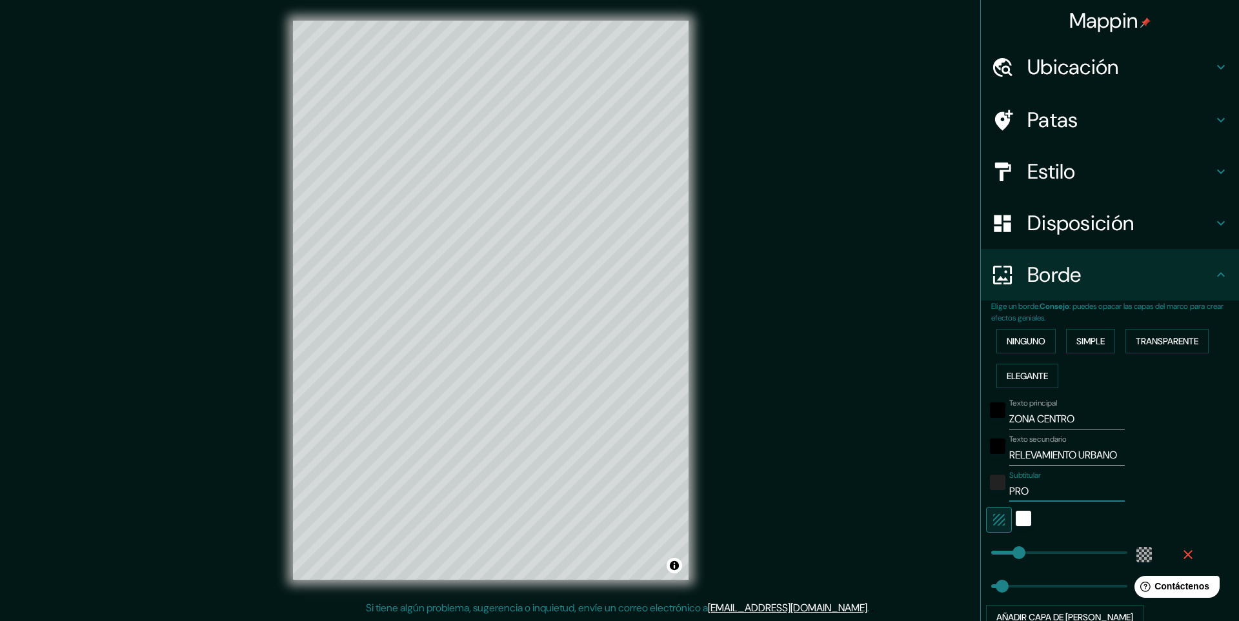
type input "125"
type input "PROYE"
type input "49"
type input "125"
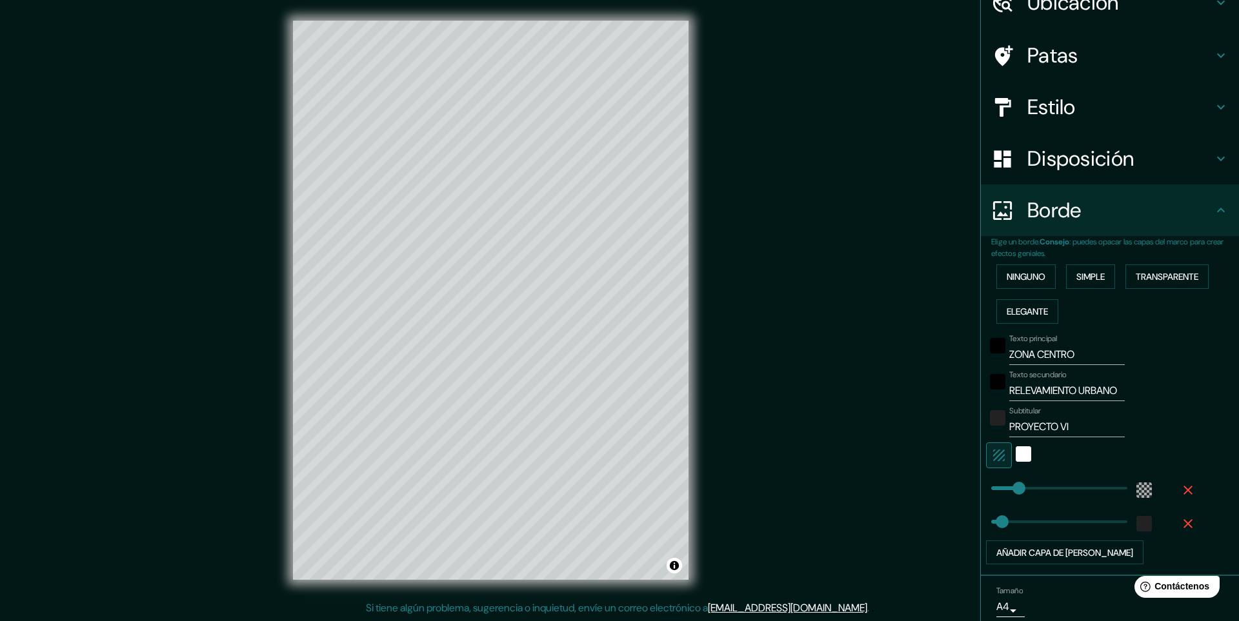
scroll to position [116, 0]
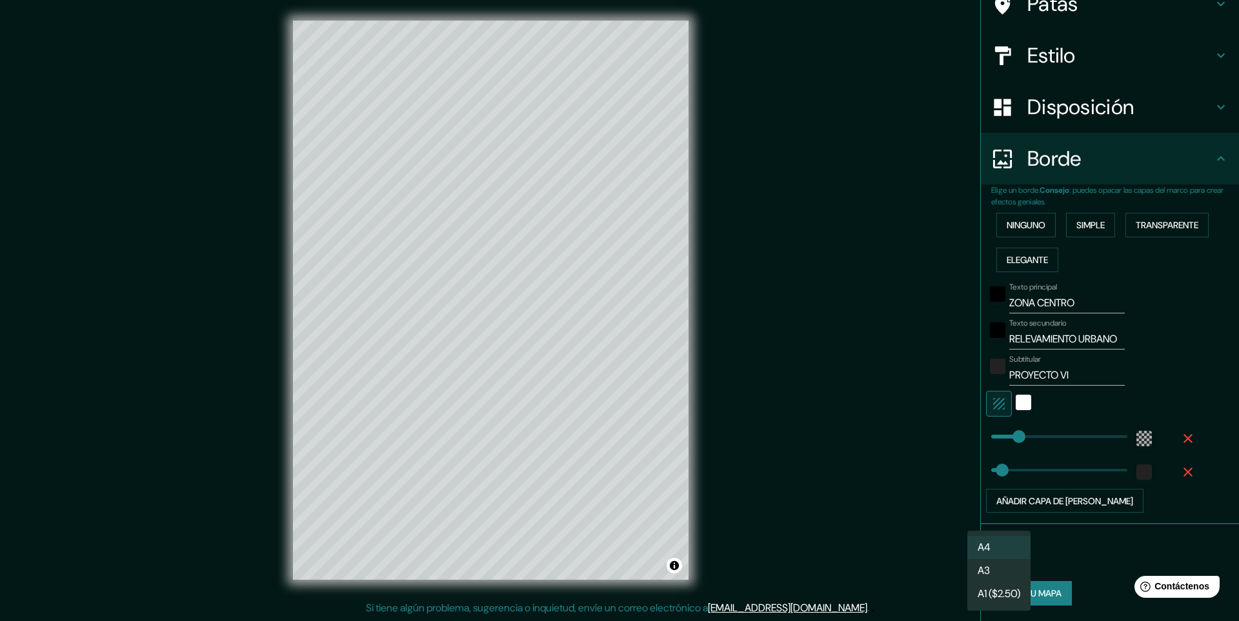
click at [999, 555] on body "Mappin Ubicación Patas Estilo Disposición Borde Elige un borde. Consejo : puede…" at bounding box center [619, 310] width 1239 height 621
click at [994, 572] on li "A3" at bounding box center [998, 572] width 63 height 24
click at [1029, 594] on font "Crea tu mapa" at bounding box center [1031, 594] width 60 height 12
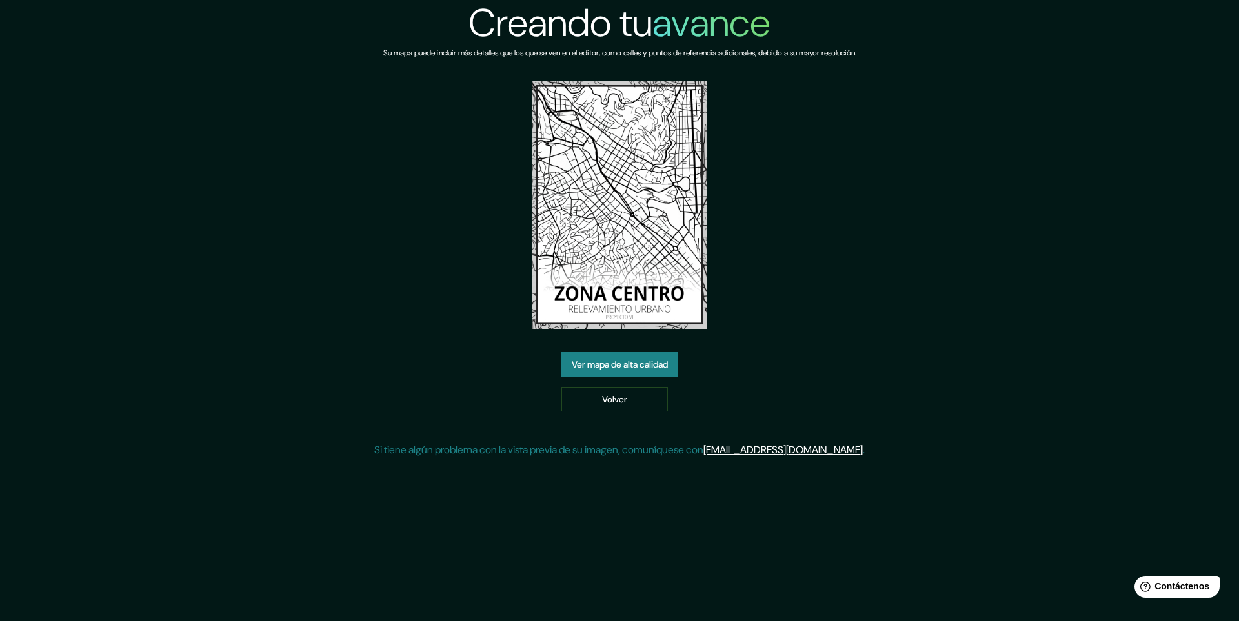
click at [634, 366] on font "Ver mapa de alta calidad" at bounding box center [620, 365] width 96 height 12
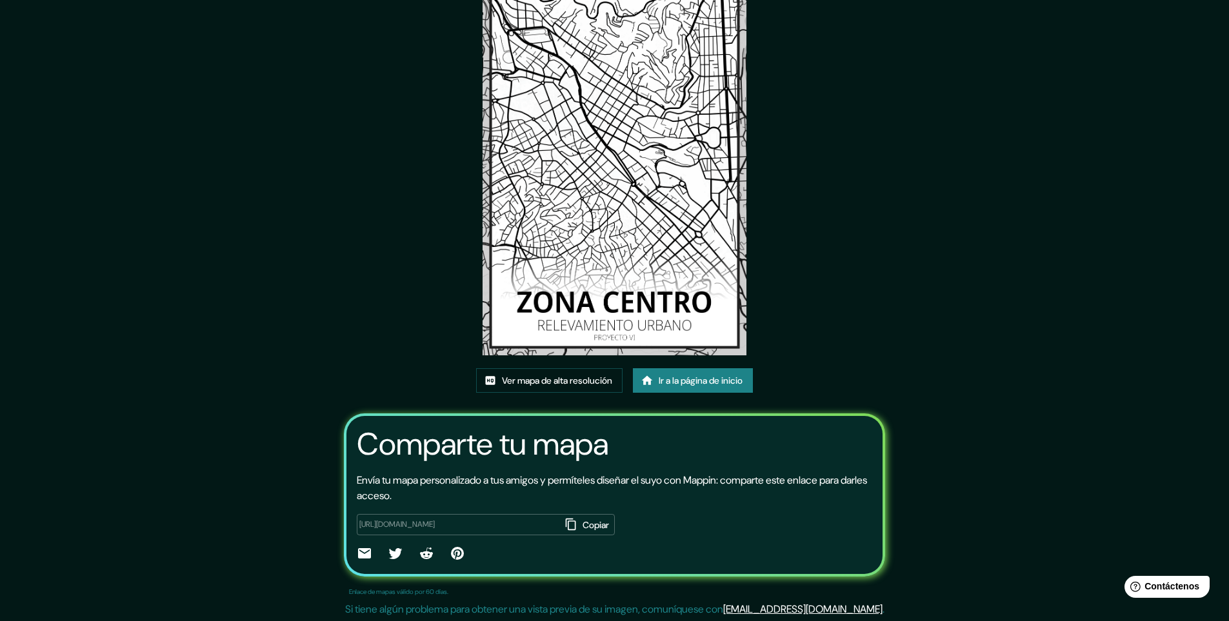
scroll to position [75, 0]
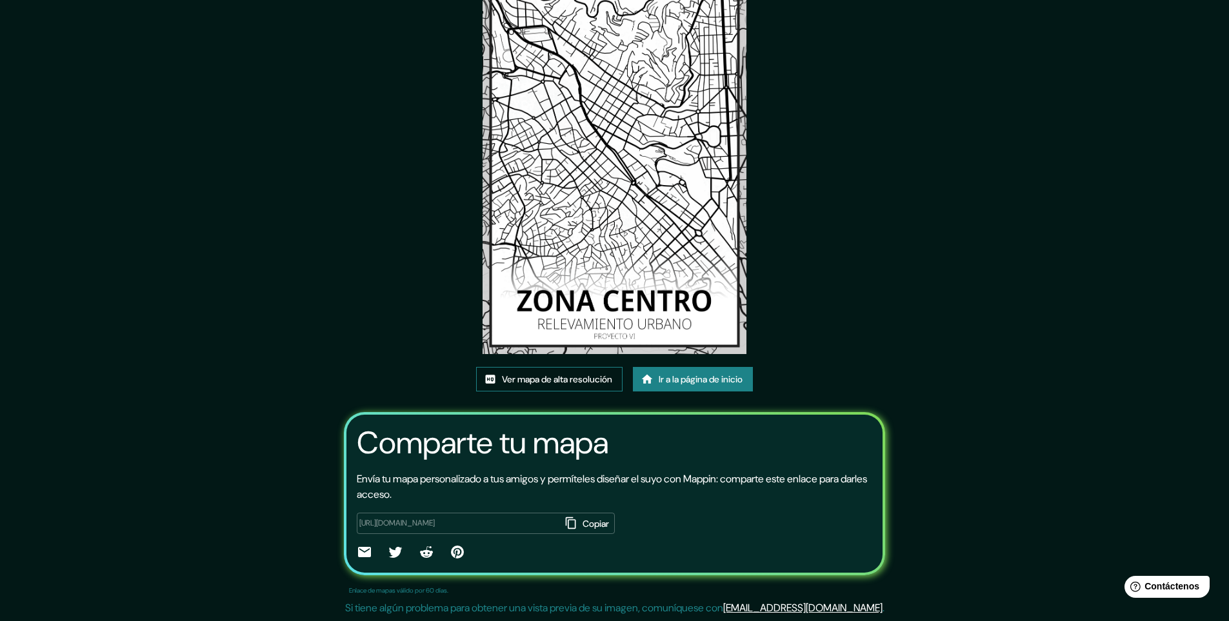
click at [569, 381] on font "Ver mapa de alta resolución" at bounding box center [557, 380] width 110 height 12
click at [583, 529] on font "Copiar" at bounding box center [596, 524] width 26 height 17
